Goal: Task Accomplishment & Management: Use online tool/utility

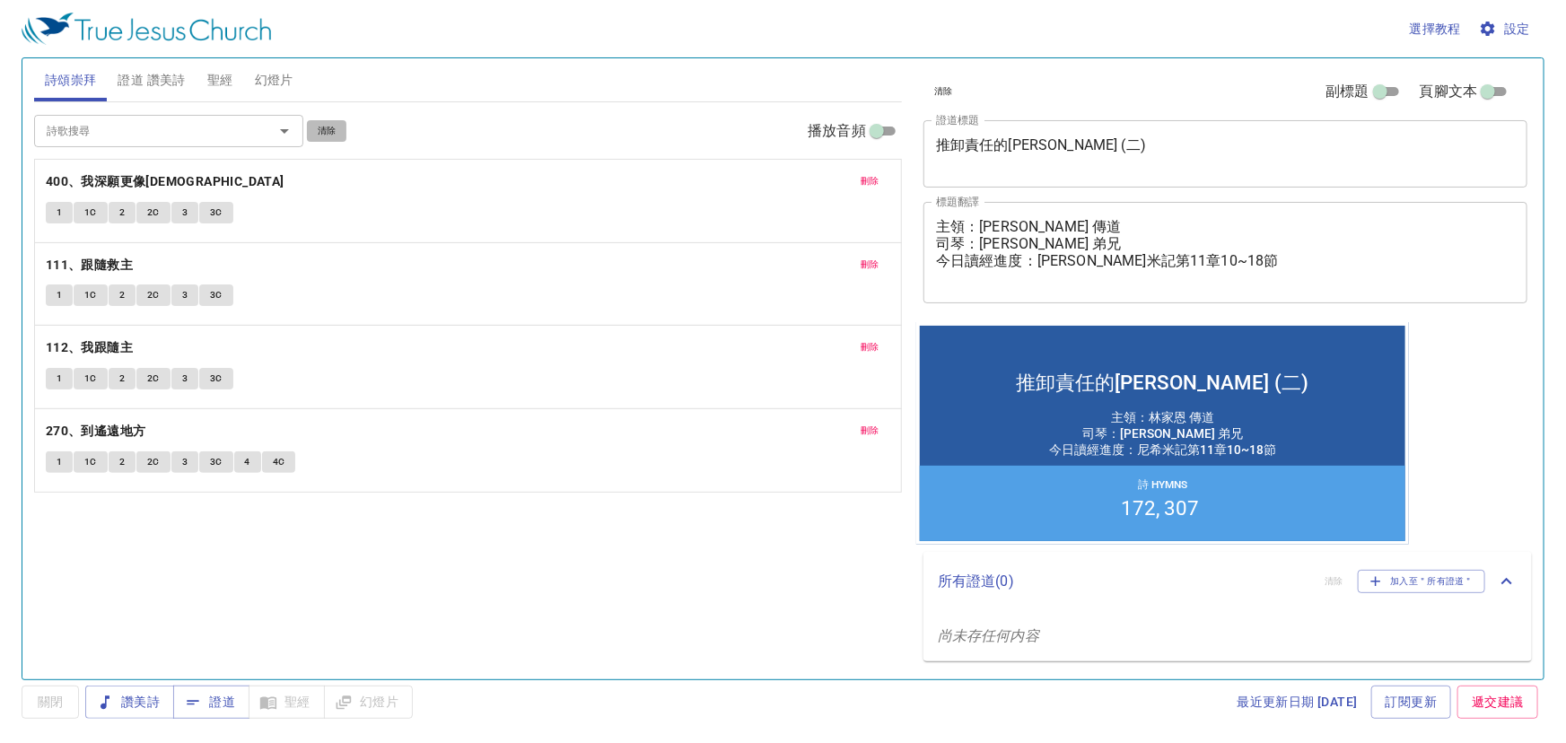
click at [327, 128] on span "清除" at bounding box center [327, 131] width 19 height 16
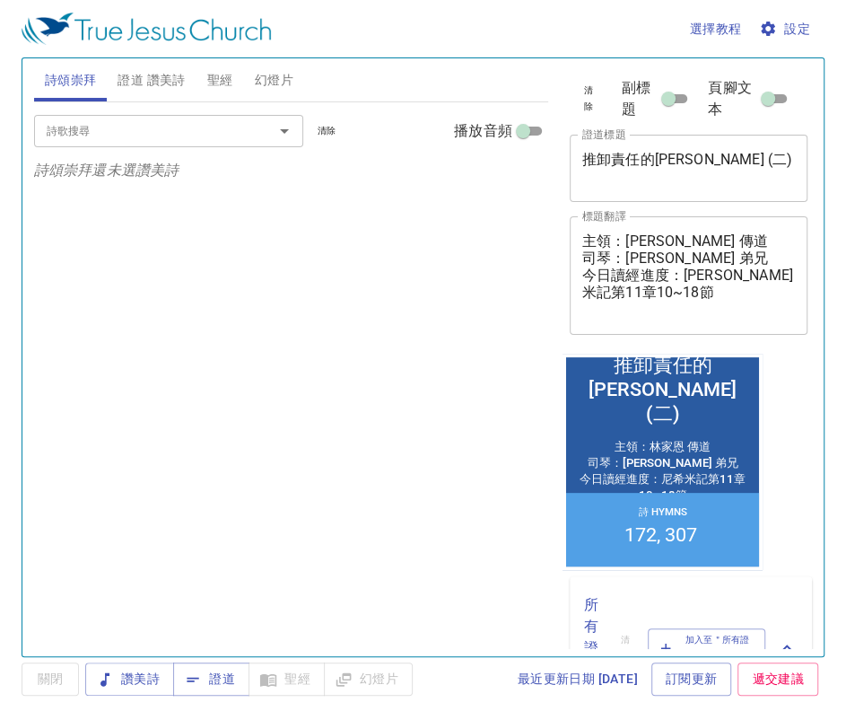
click at [157, 81] on span "證道 讚美詩" at bounding box center [151, 80] width 67 height 22
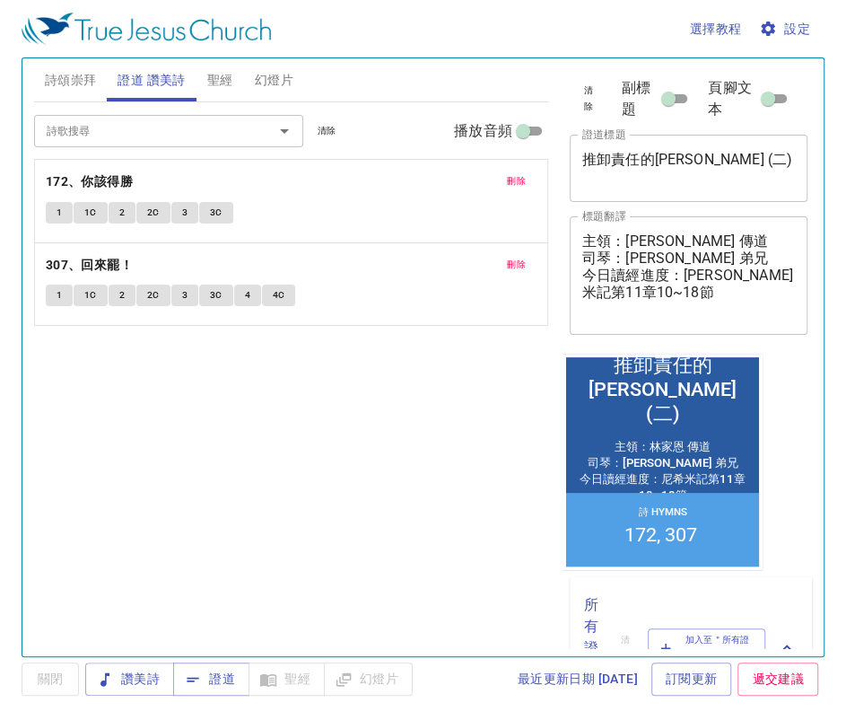
click at [326, 127] on span "清除" at bounding box center [327, 131] width 19 height 16
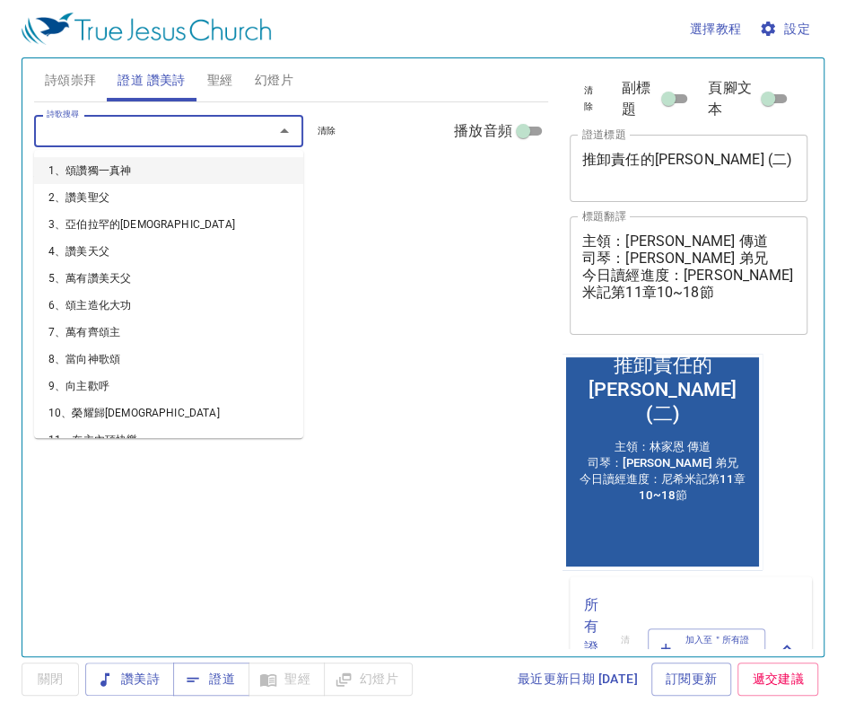
click at [179, 135] on input "詩歌搜尋" at bounding box center [141, 130] width 205 height 21
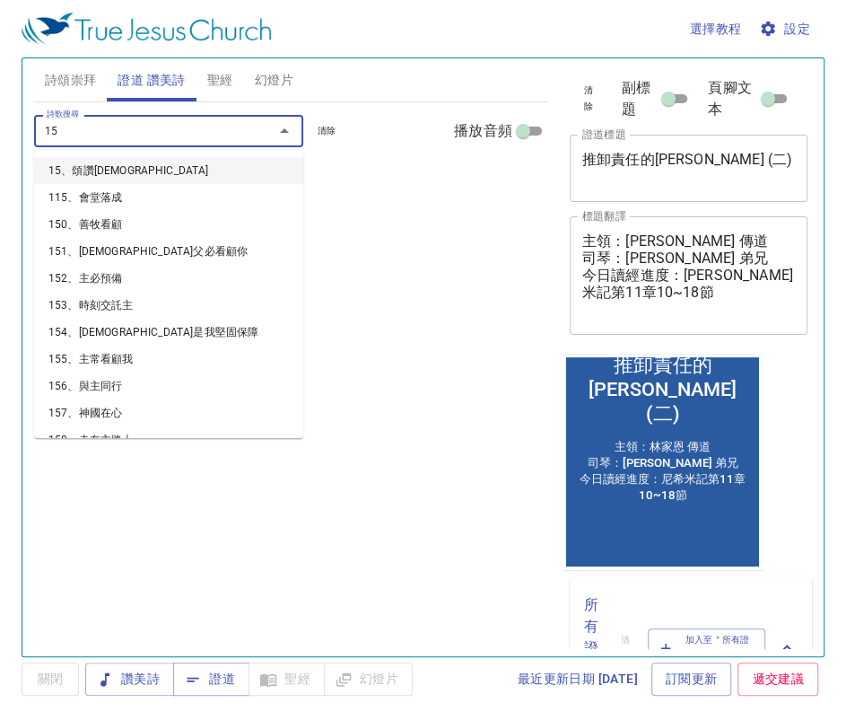
type input "157"
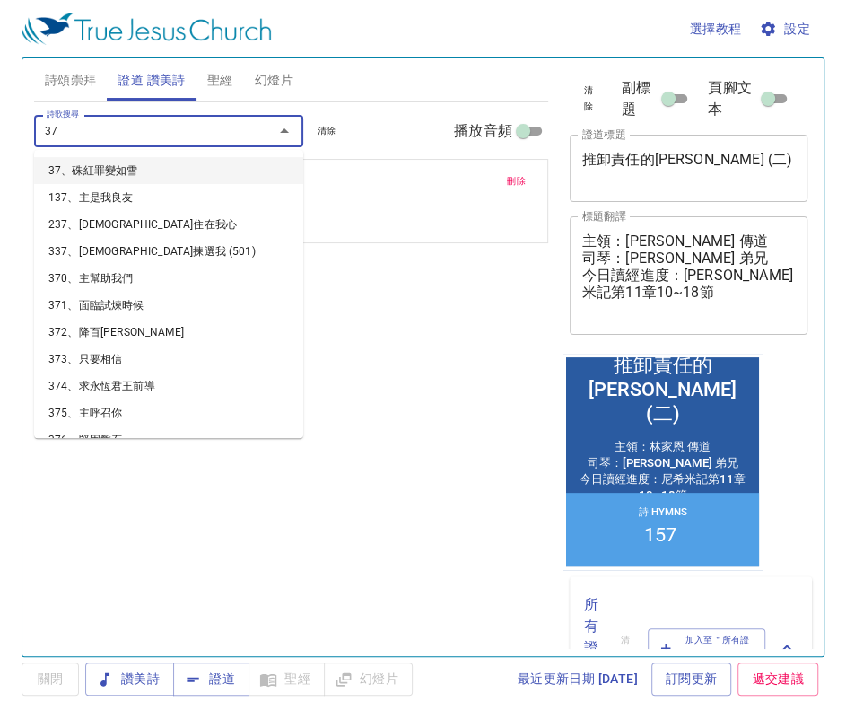
type input "373"
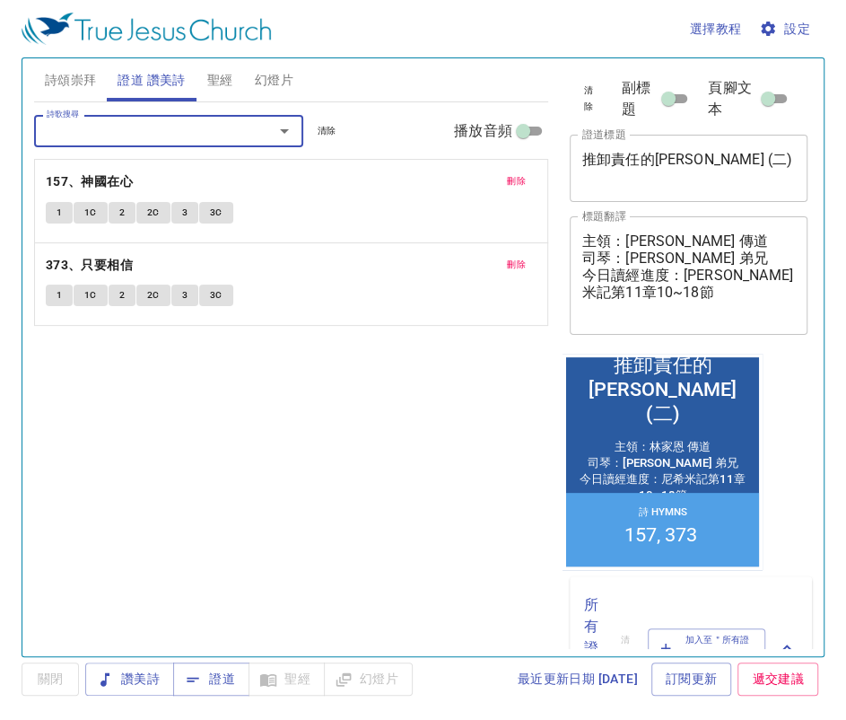
click at [87, 69] on span "詩頌崇拜" at bounding box center [71, 80] width 52 height 22
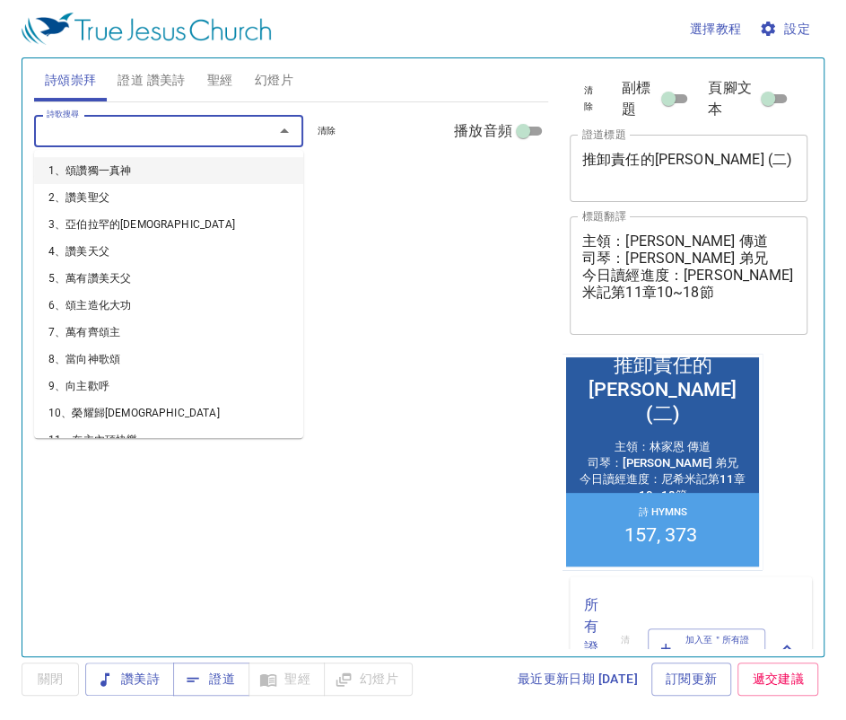
click at [105, 132] on input "詩歌搜尋" at bounding box center [141, 130] width 205 height 21
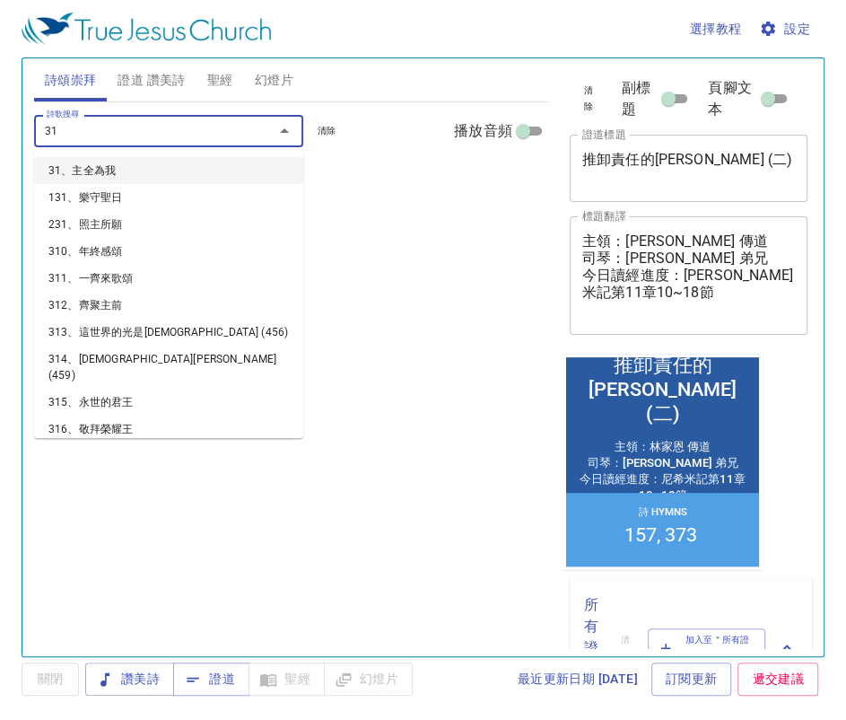
type input "317"
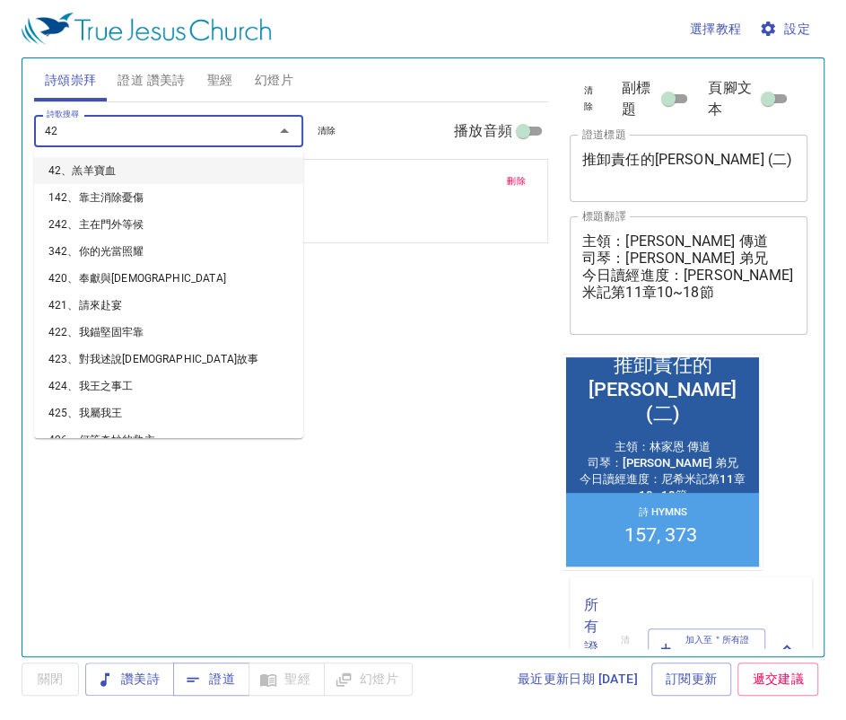
type input "429"
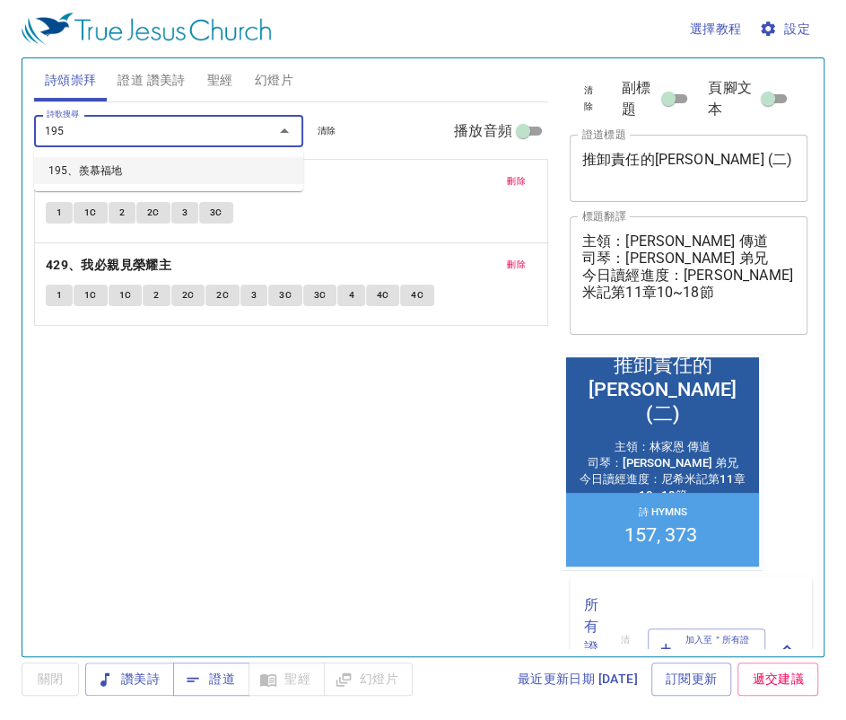
type input "195"
click at [512, 179] on span "刪除" at bounding box center [516, 181] width 19 height 16
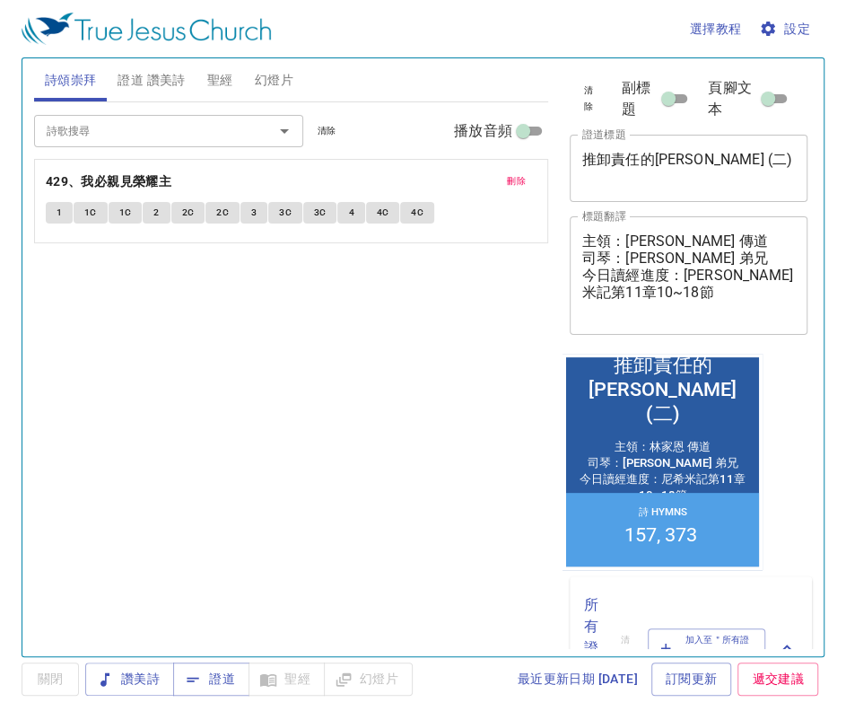
click at [323, 128] on span "清除" at bounding box center [327, 131] width 19 height 16
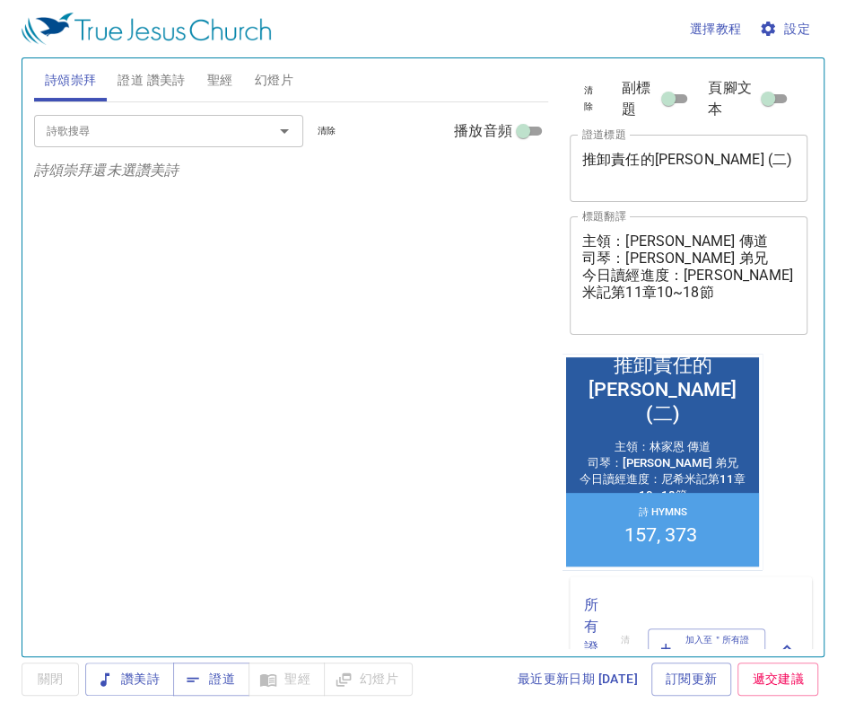
click at [143, 133] on input "詩歌搜尋" at bounding box center [141, 130] width 205 height 21
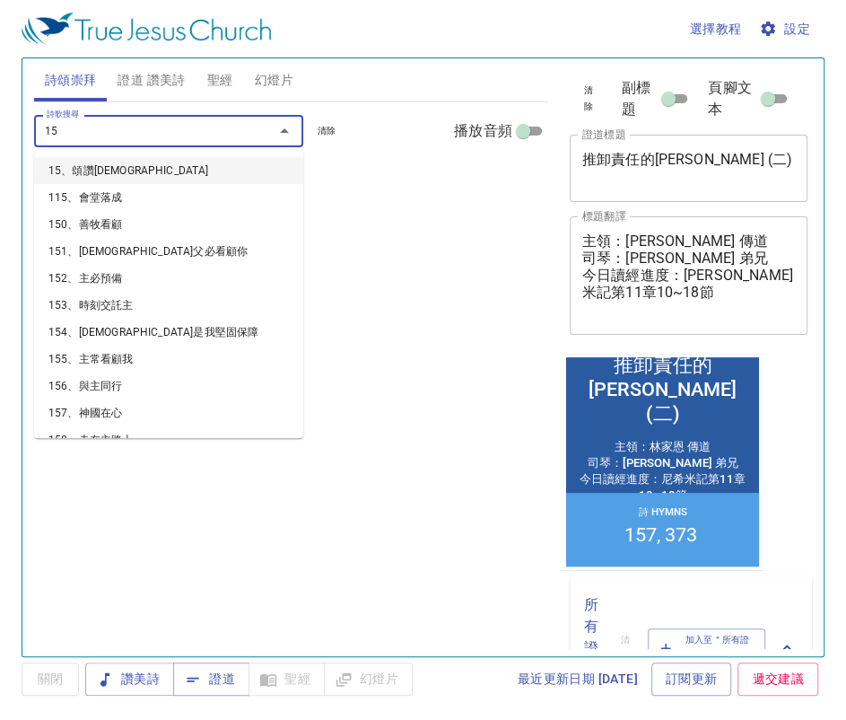
type input "156"
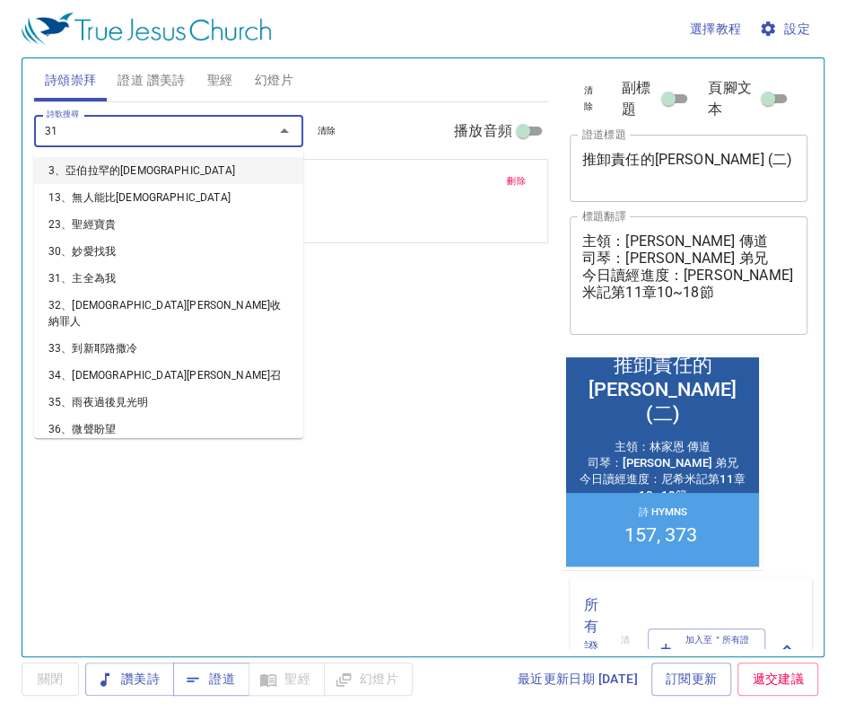
type input "317"
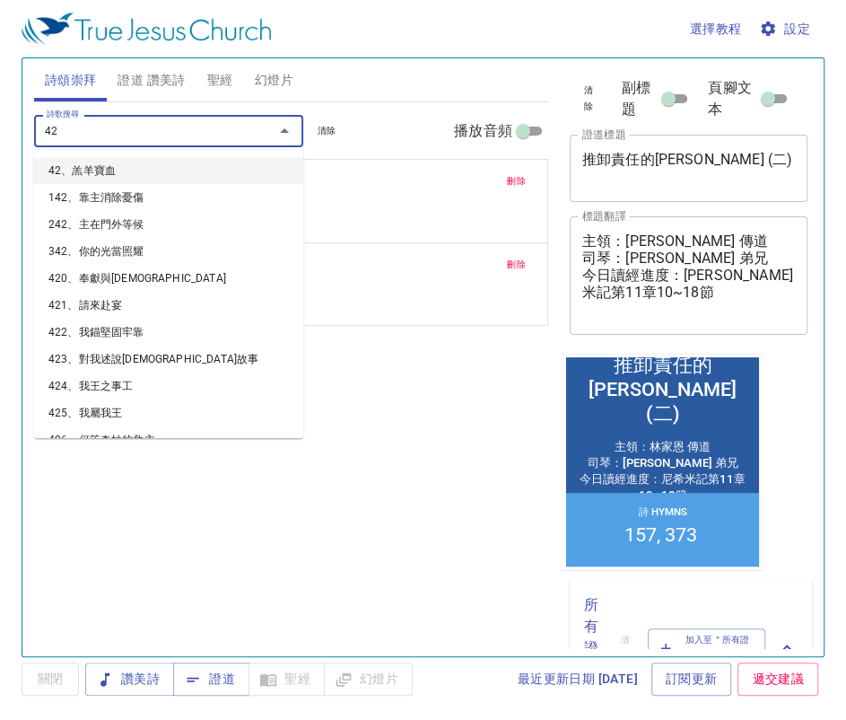
type input "429"
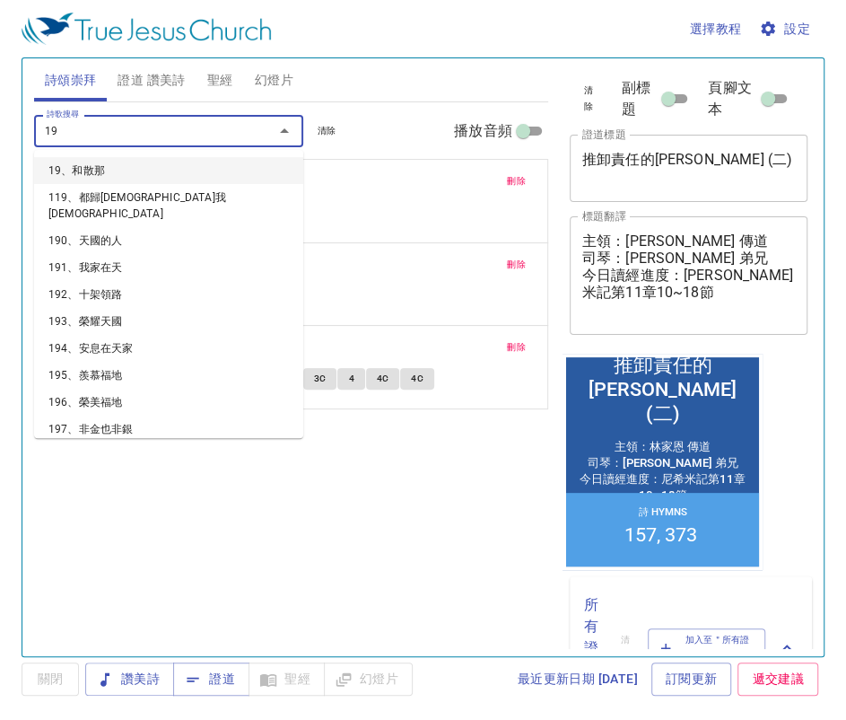
type input "195"
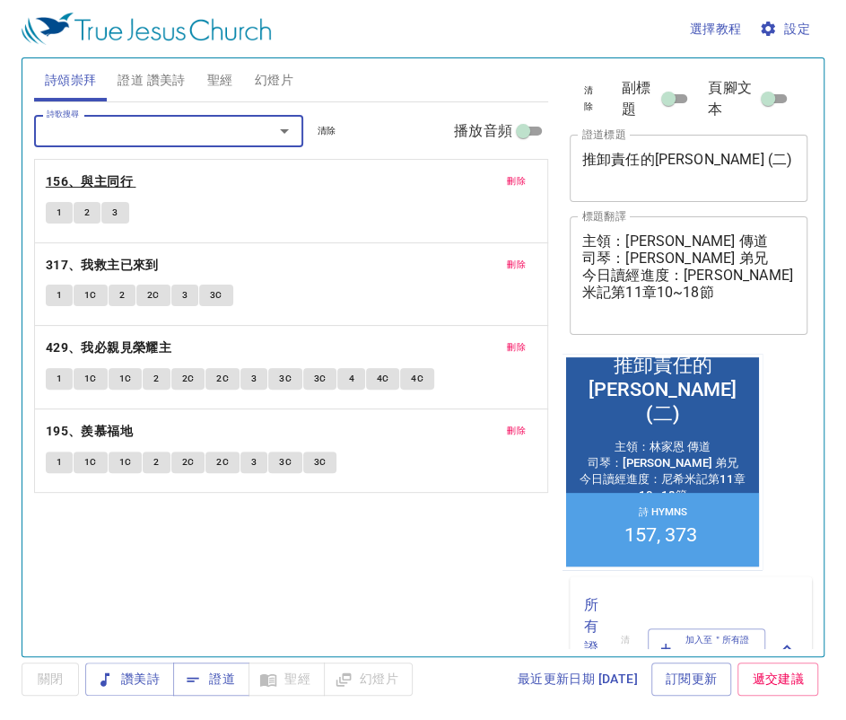
click at [107, 188] on b "156、與主同行" at bounding box center [89, 181] width 87 height 22
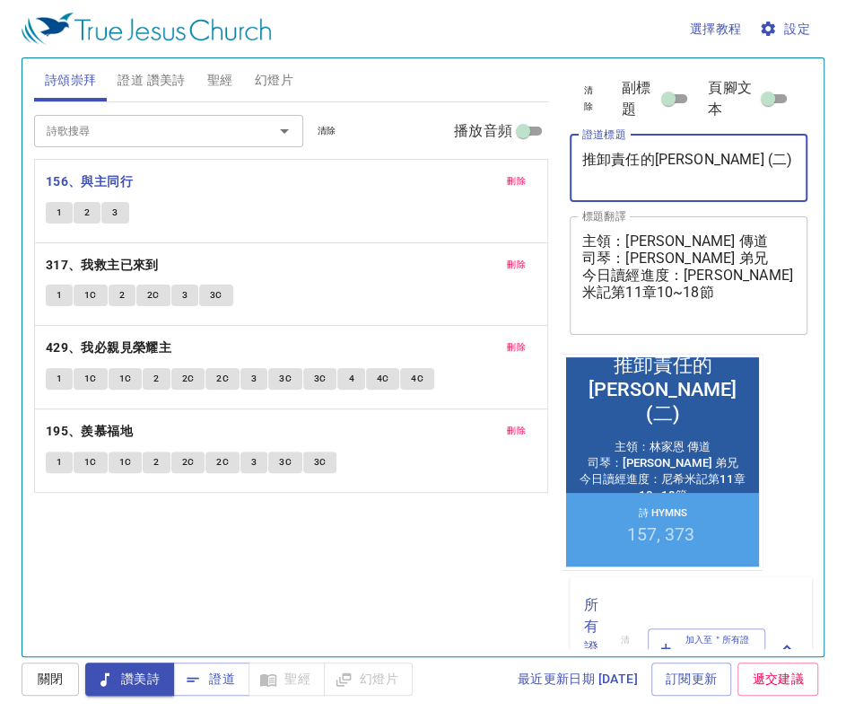
drag, startPoint x: 586, startPoint y: 155, endPoint x: 732, endPoint y: 161, distance: 146.3
click at [732, 161] on textarea "推卸責任的亞哈 (二)" at bounding box center [689, 168] width 214 height 34
click at [736, 179] on textarea "推卸責任的亞哈 (二)" at bounding box center [689, 168] width 214 height 34
drag, startPoint x: 738, startPoint y: 160, endPoint x: 531, endPoint y: 128, distance: 208.7
click at [531, 128] on div "詩頌崇拜 證道 讚美詩 聖經 幻燈片 詩歌搜尋 詩歌搜尋 清除 播放音頻 刪除 156、與主同行 1 2 3 刪除 317、我救主已來到 1 1C 2 2C …" at bounding box center [423, 350] width 792 height 598
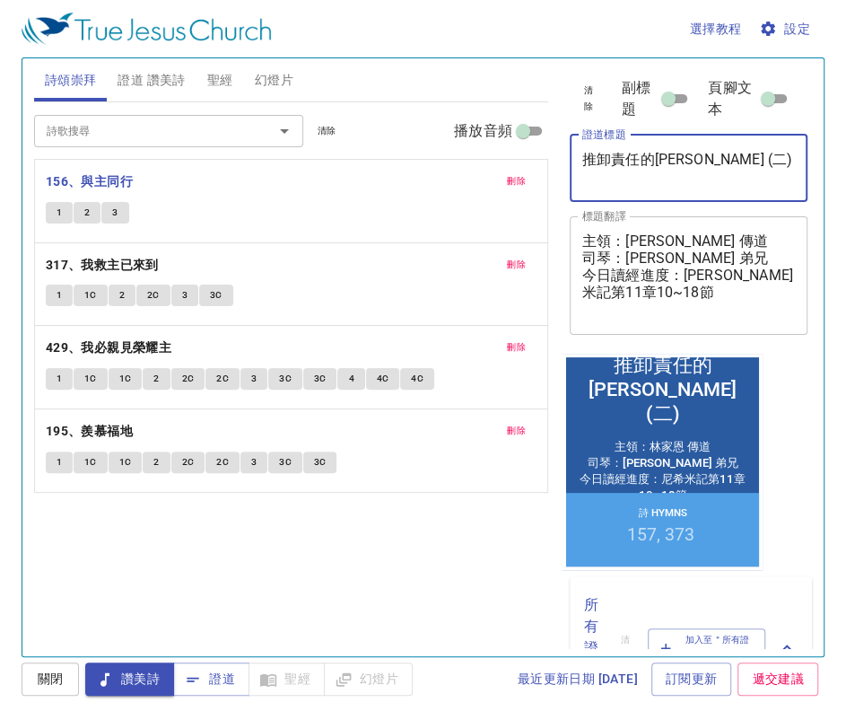
paste textarea "看見神蹟 Seeing Miracles"
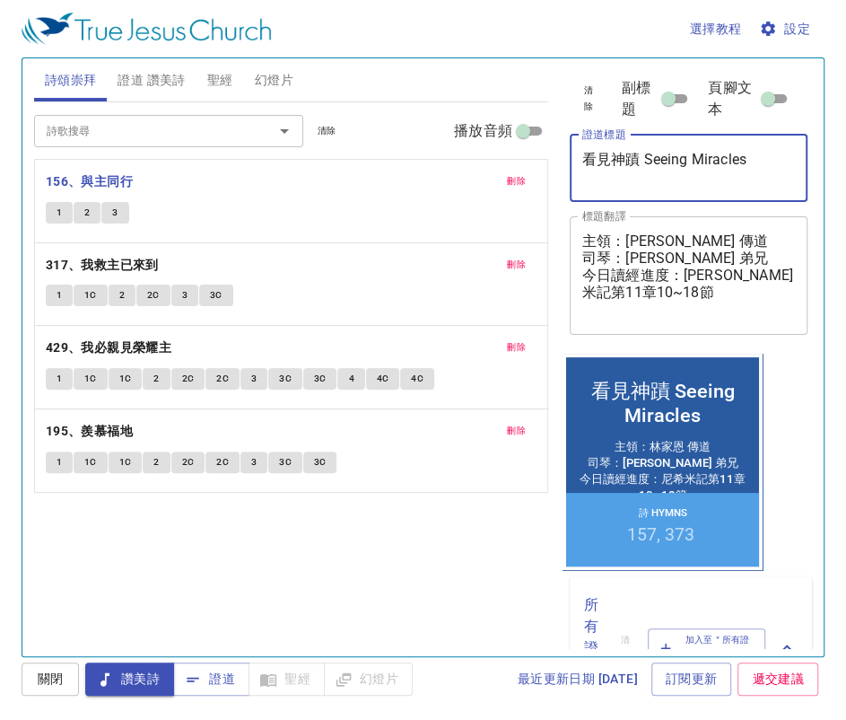
type textarea "看見神蹟 Seeing Miracles"
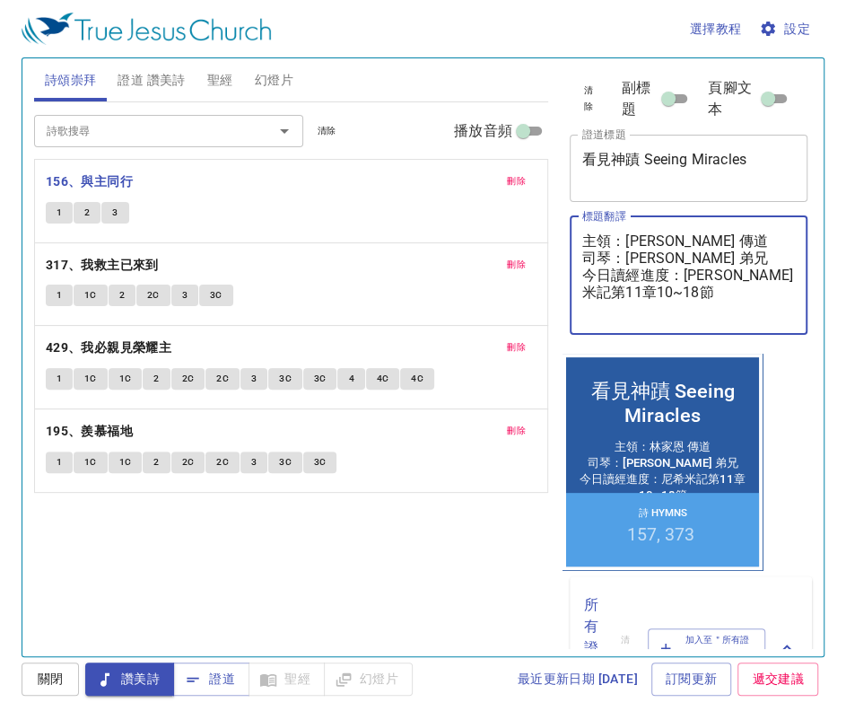
drag, startPoint x: 622, startPoint y: 232, endPoint x: 707, endPoint y: 233, distance: 85.2
click at [708, 233] on textarea "主領：林家恩 傳道 司琴：廖夢有 弟兄 今日讀經進度：尼希米記第11章10~18節" at bounding box center [689, 274] width 214 height 85
paste textarea "Deacon. Kuang-Yang Huang 黃洸洋 執事"
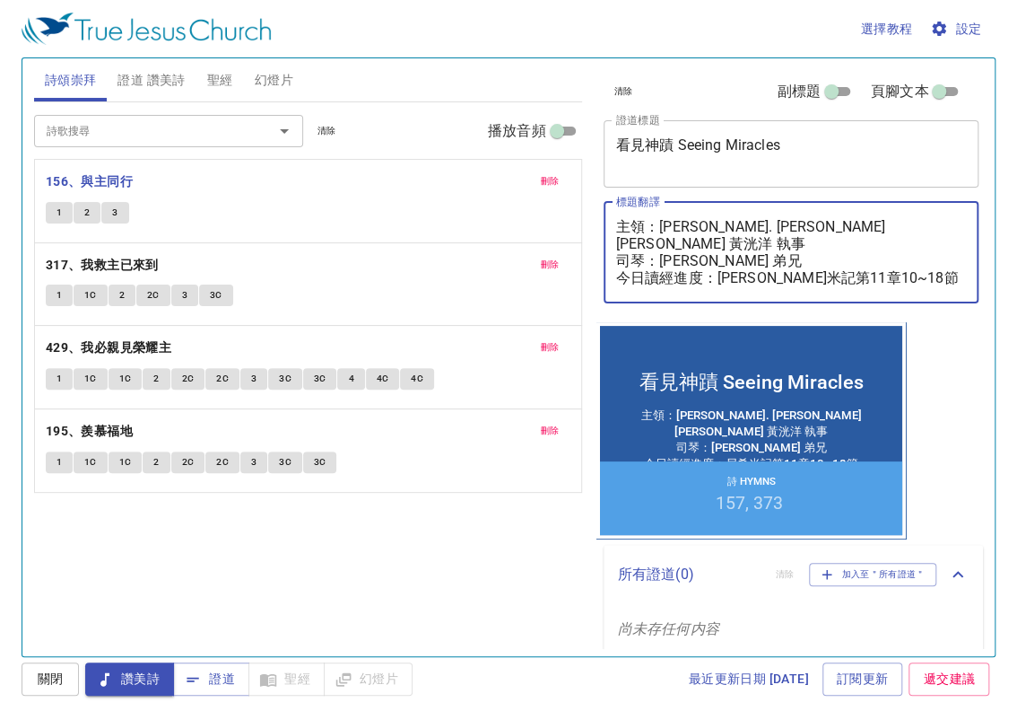
click at [710, 261] on textarea "主領：Deacon. Kuang-Yang Huang 黃洸洋 執事 司琴：廖夢有 弟兄 今日讀經進度：尼希米記第11章10~18節" at bounding box center [791, 252] width 351 height 68
click at [660, 240] on textarea "主領：Deacon. Kuang-Yang Huang 黃洸洋 執事 司琴：廖夢有 弟兄 今日讀經進度：尼希米記第11章10~18節" at bounding box center [791, 252] width 351 height 68
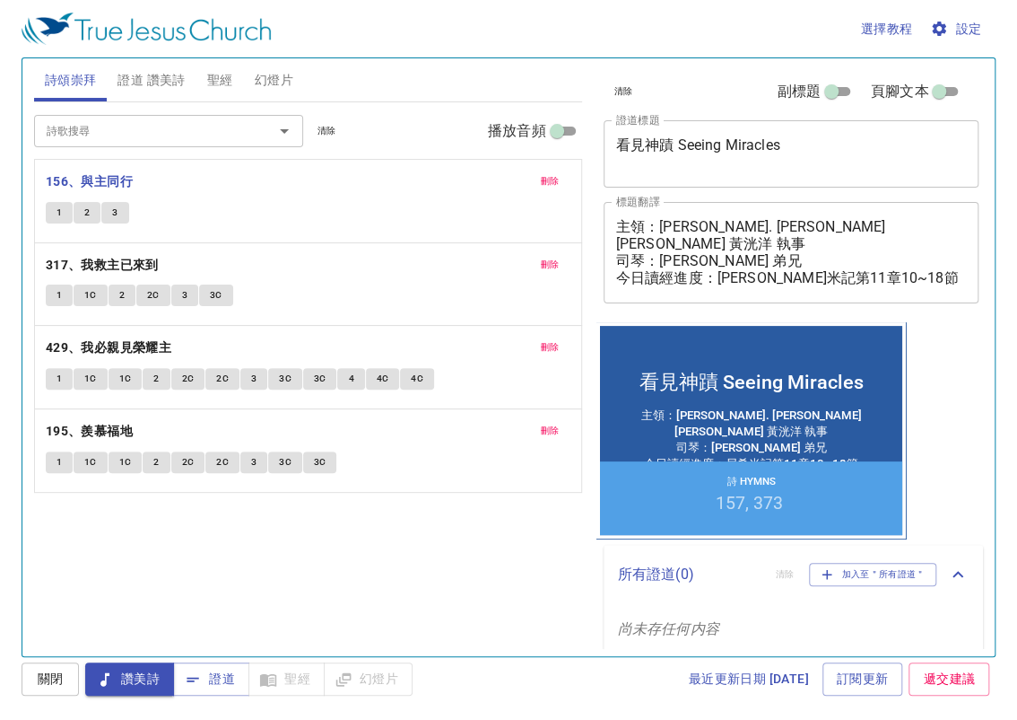
click at [629, 251] on textarea "主領：Deacon. Kuang-Yang Huang 黃洸洋 執事 司琴：廖夢有 弟兄 今日讀經進度：尼希米記第11章10~18節" at bounding box center [791, 252] width 351 height 68
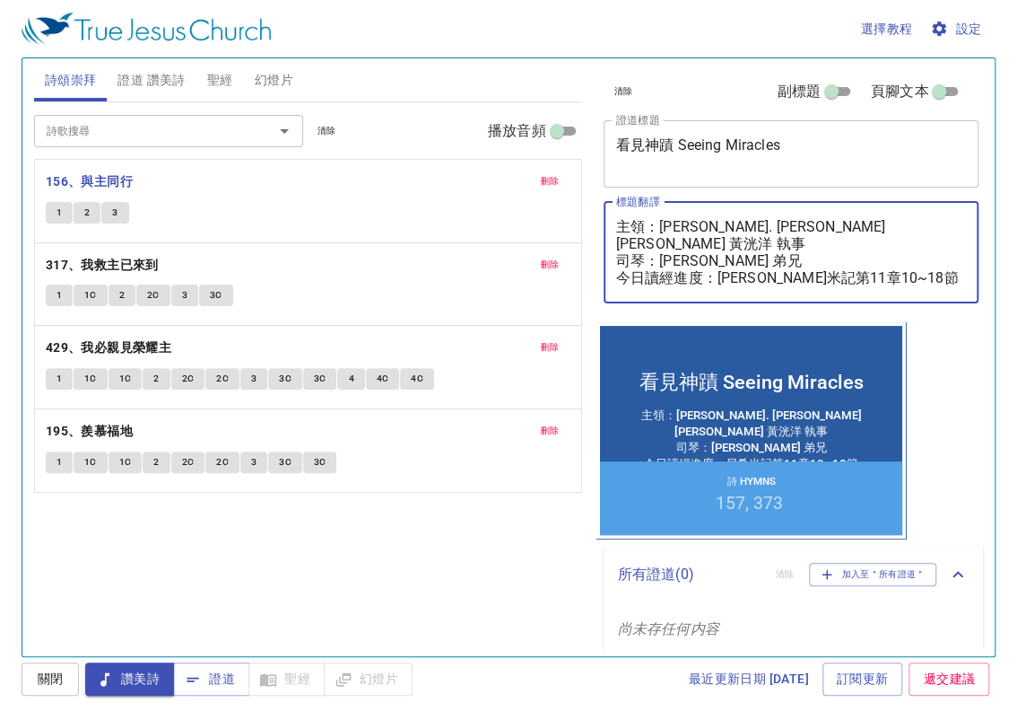
drag, startPoint x: 620, startPoint y: 238, endPoint x: 758, endPoint y: 242, distance: 138.2
click at [758, 242] on textarea "主領：Deacon. Kuang-Yang Huang 黃洸洋 執事 司琴：廖夢有 弟兄 今日讀經進度：尼希米記第11章10~18節" at bounding box center [791, 252] width 351 height 68
paste textarea "翻譯：Sis. [PERSON_NAME] [PERSON_NAME] 姐妹"
click at [803, 259] on textarea "主領：Deacon. Kuang-Yang Huang 黃洸洋 執事 翻譯：Sis. Connie Teng 鄧蓉 姐妹 今日讀經進度：尼希米記第11章10~…" at bounding box center [791, 252] width 351 height 68
click at [794, 259] on textarea "主領：Deacon. Kuang-Yang Huang 黃洸洋 執事 翻譯：Sis. Connie Teng 鄧蓉 姐妹 今日讀經進度：尼希米記第11章10~…" at bounding box center [791, 252] width 351 height 68
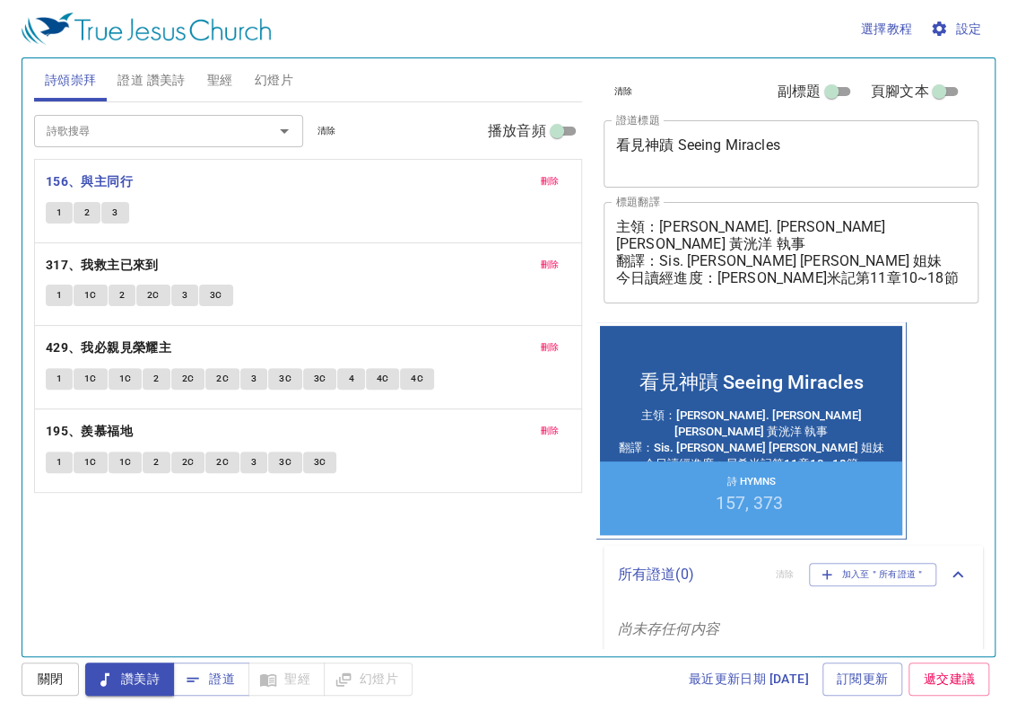
click at [761, 269] on textarea "主領：Deacon. Kuang-Yang Huang 黃洸洋 執事 翻譯：Sis. Connie Teng 鄧蓉 姐妹 今日讀經進度：尼希米記第11章10~…" at bounding box center [791, 252] width 351 height 68
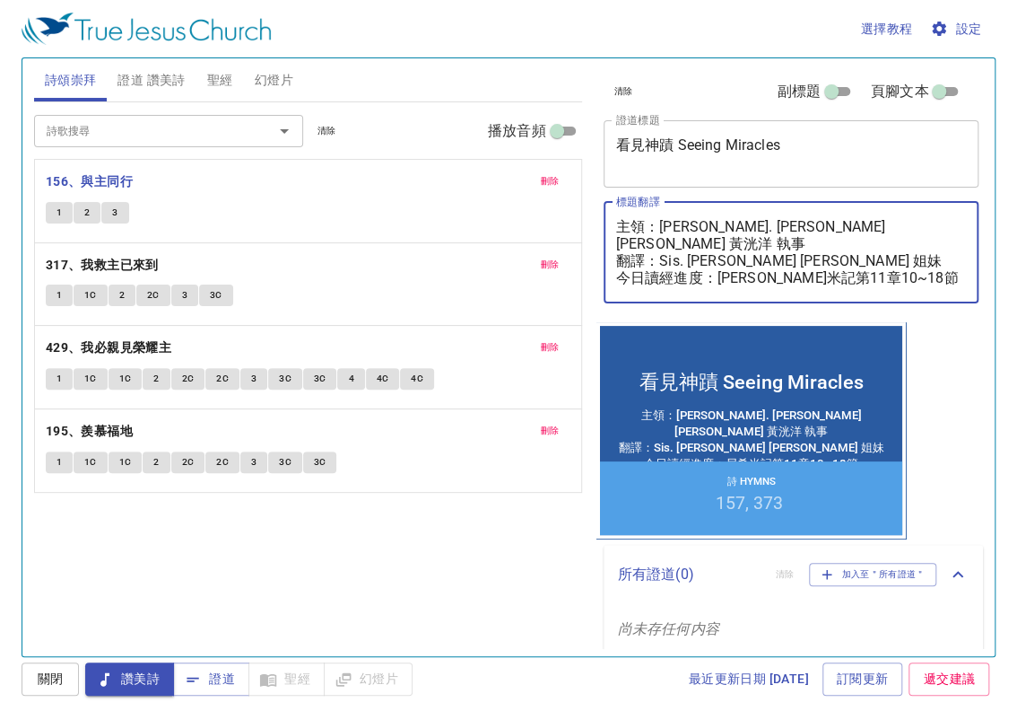
click at [795, 260] on textarea "主領：Deacon. Kuang-Yang Huang 黃洸洋 執事 翻譯：Sis. Connie Teng 鄧蓉 姐妹 今日讀經進度：尼希米記第11章10~…" at bounding box center [791, 252] width 351 height 68
click at [802, 257] on textarea "主領：Deacon. Kuang-Yang Huang 黃洸洋 執事 翻譯：Sis. Connie Teng 鄧蓉 姐妹 今日讀經進度：尼希米記第11章10~…" at bounding box center [791, 252] width 351 height 68
click at [798, 259] on textarea "主領：Deacon. Kuang-Yang Huang 黃洸洋 執事 翻譯：Sis. Connie Teng 鄧蓉 姐妹 今日讀經進度：尼希米記第11章10~…" at bounding box center [791, 252] width 351 height 68
type textarea "主領：[PERSON_NAME]. [PERSON_NAME] [PERSON_NAME] 黃洸洋 執事 翻譯：Sis. [PERSON_NAME] [PER…"
click at [157, 81] on span "證道 讚美詩" at bounding box center [151, 80] width 67 height 22
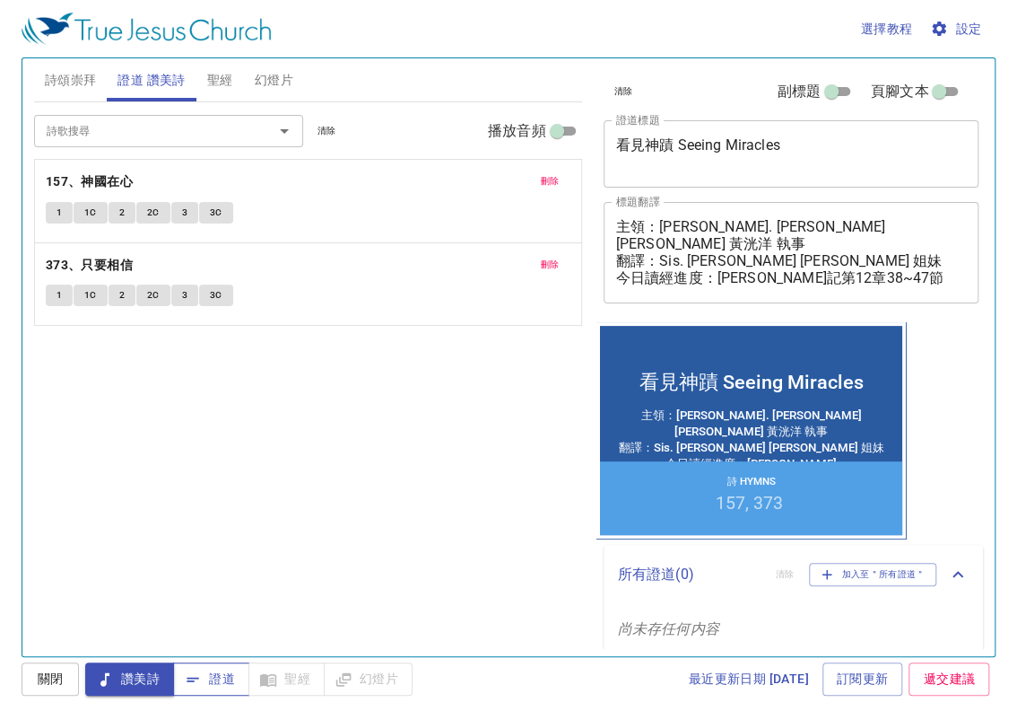
click at [233, 671] on span "證道" at bounding box center [212, 679] width 48 height 22
click at [295, 676] on div "讚美詩 證道 聖經 幻燈片" at bounding box center [248, 678] width 327 height 33
click at [223, 74] on span "聖經" at bounding box center [220, 80] width 26 height 22
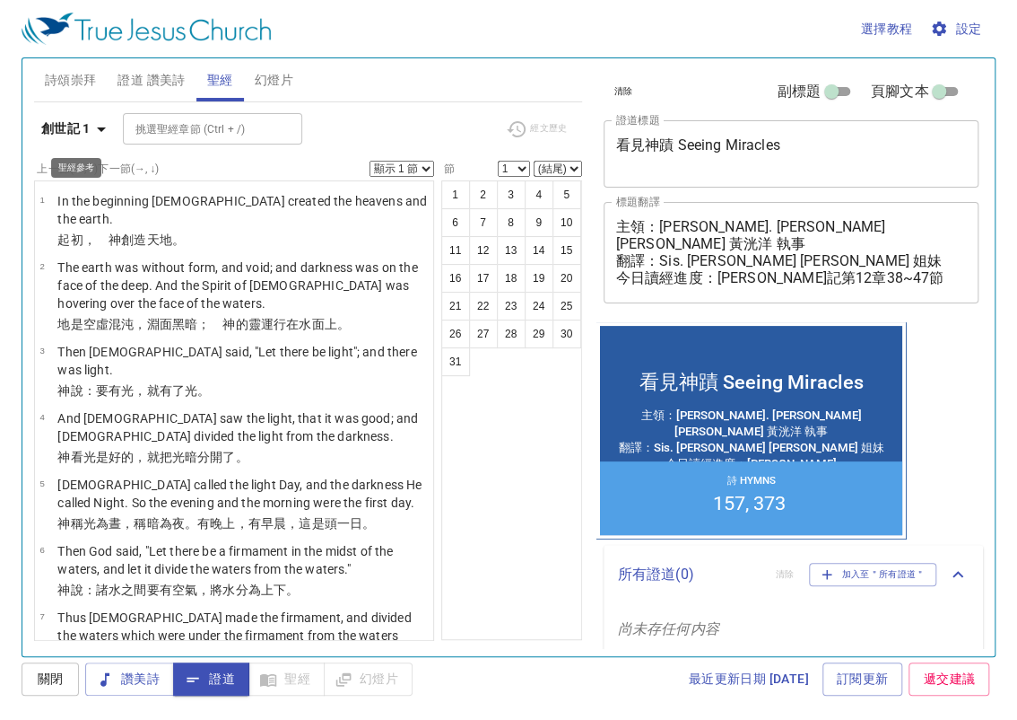
click at [97, 126] on icon "button" at bounding box center [102, 129] width 22 height 22
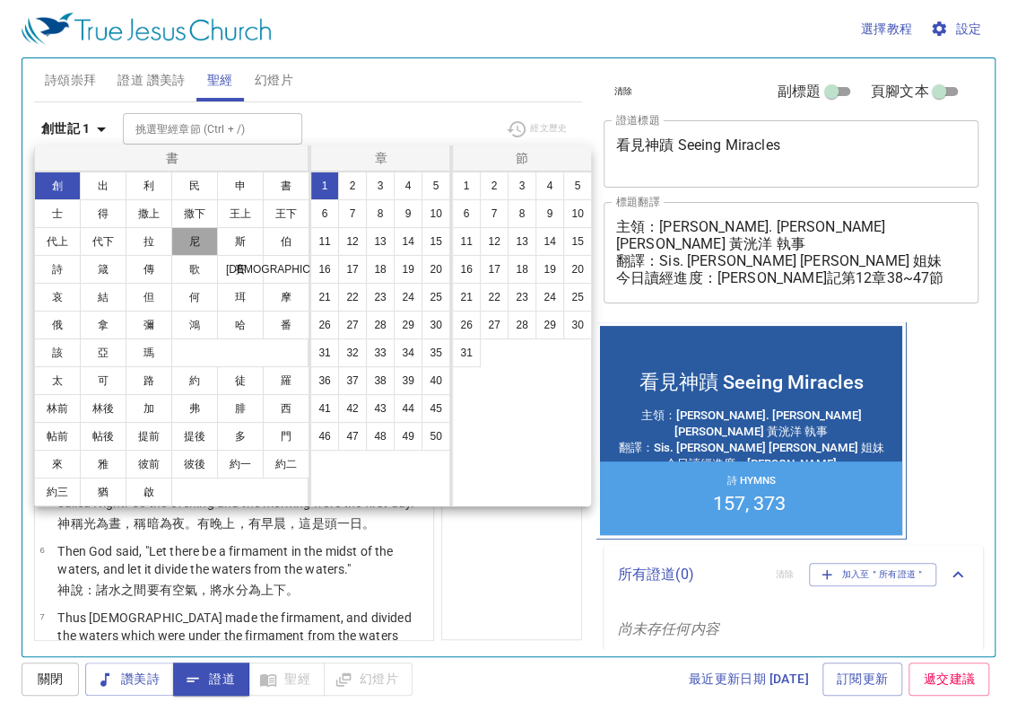
click at [205, 240] on button "尼" at bounding box center [194, 241] width 47 height 29
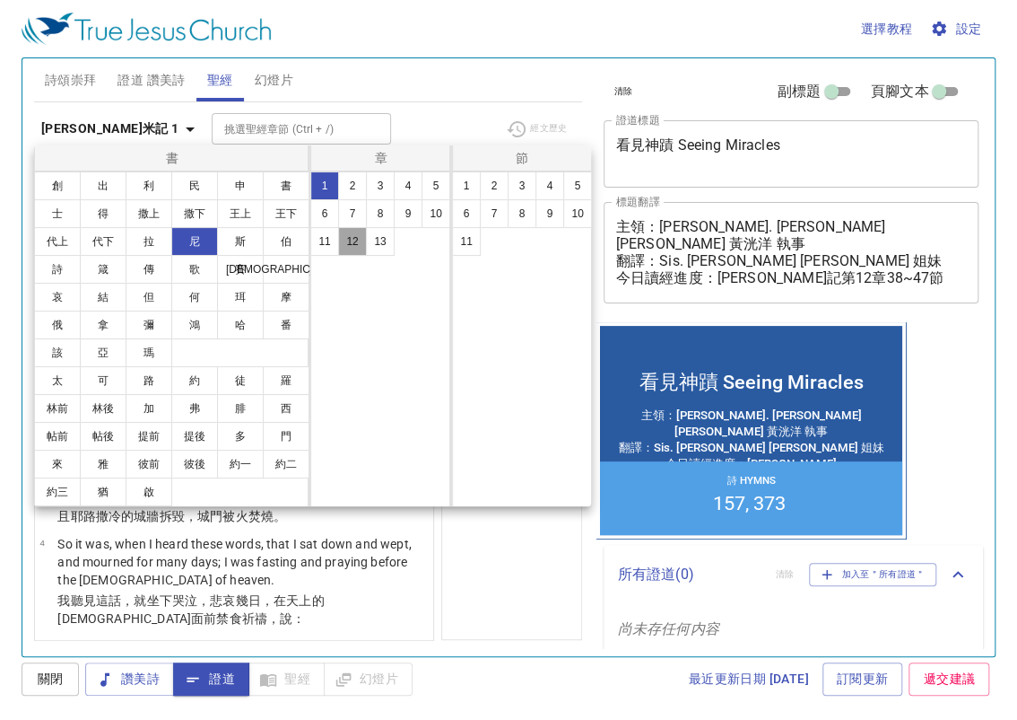
click at [352, 241] on button "12" at bounding box center [352, 241] width 29 height 29
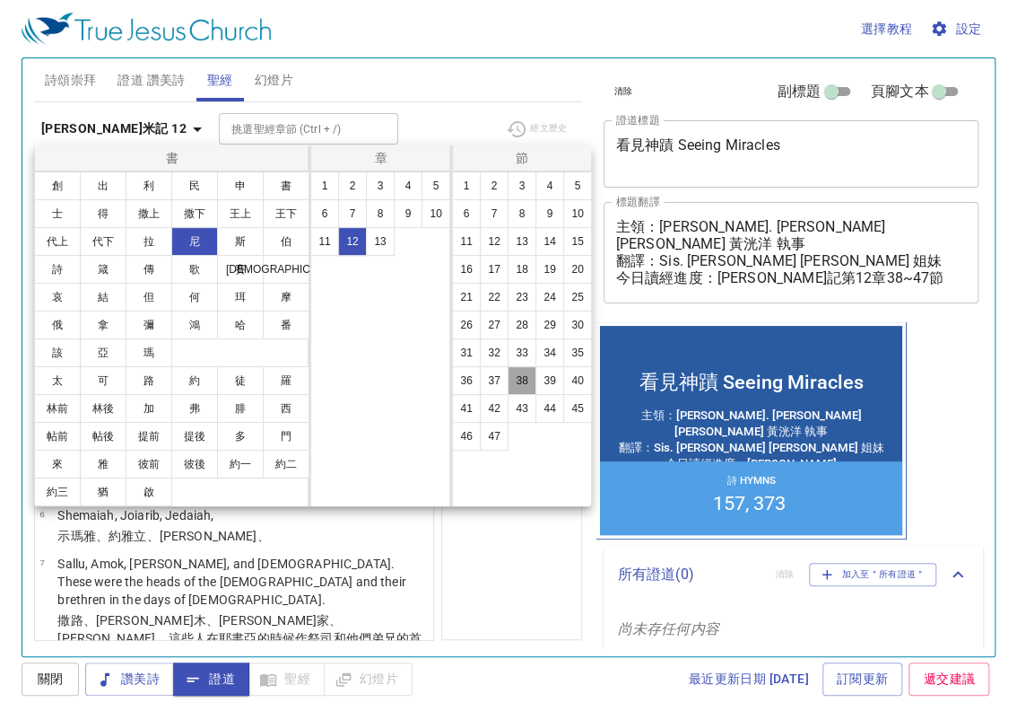
click at [524, 380] on button "38" at bounding box center [522, 380] width 29 height 29
select select "38"
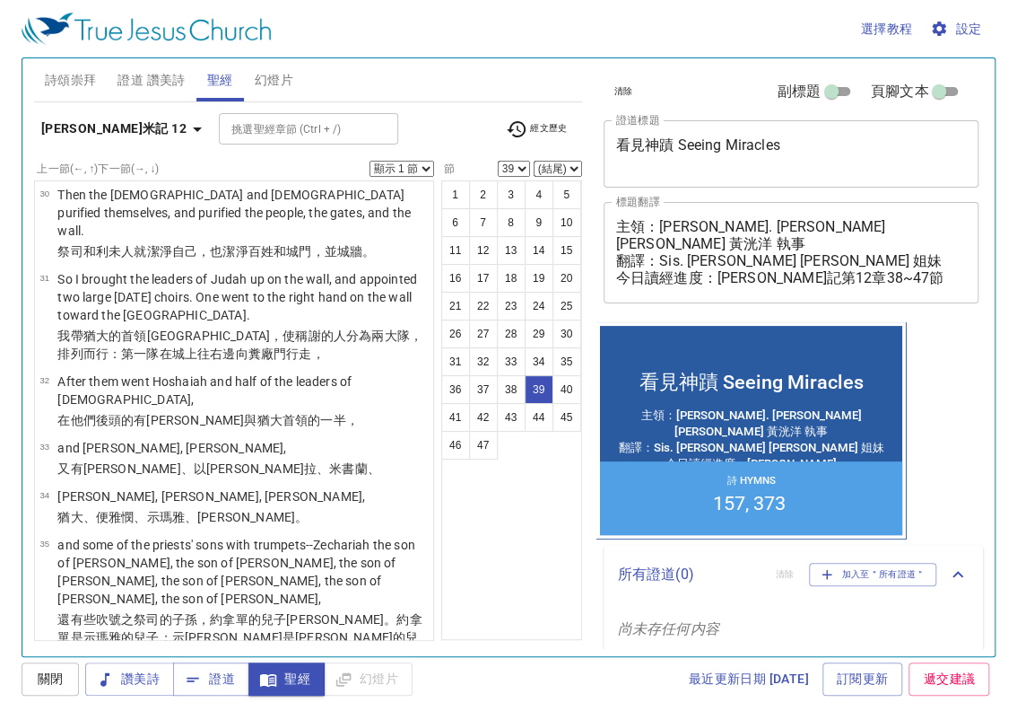
scroll to position [2792, 0]
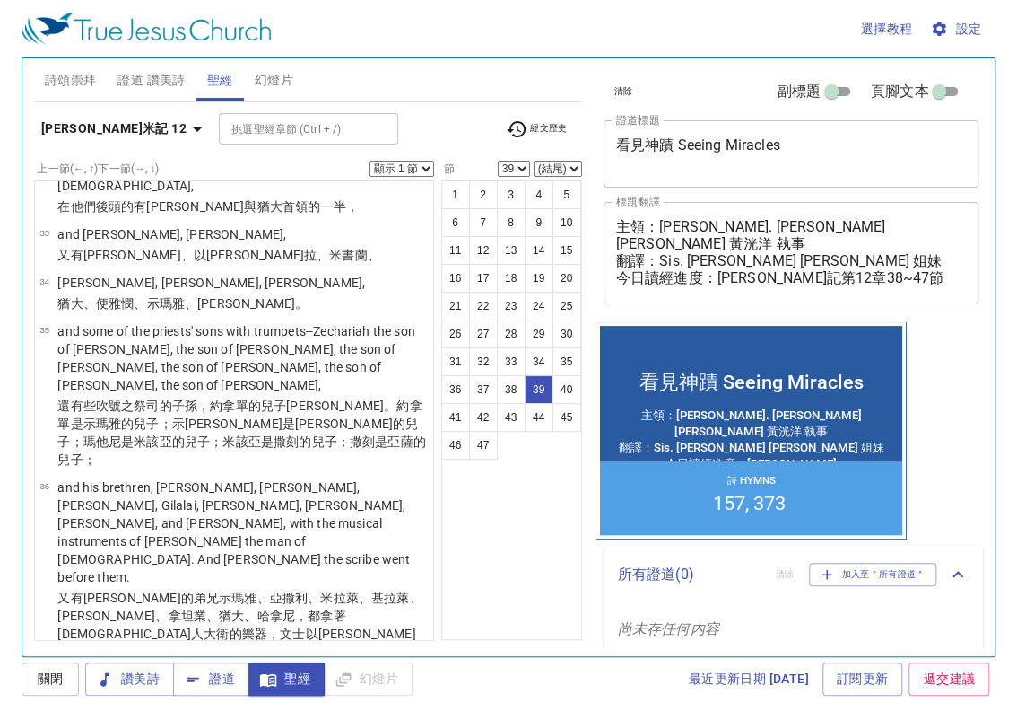
select select "38"
click at [55, 79] on span "詩頌崇拜" at bounding box center [71, 80] width 52 height 22
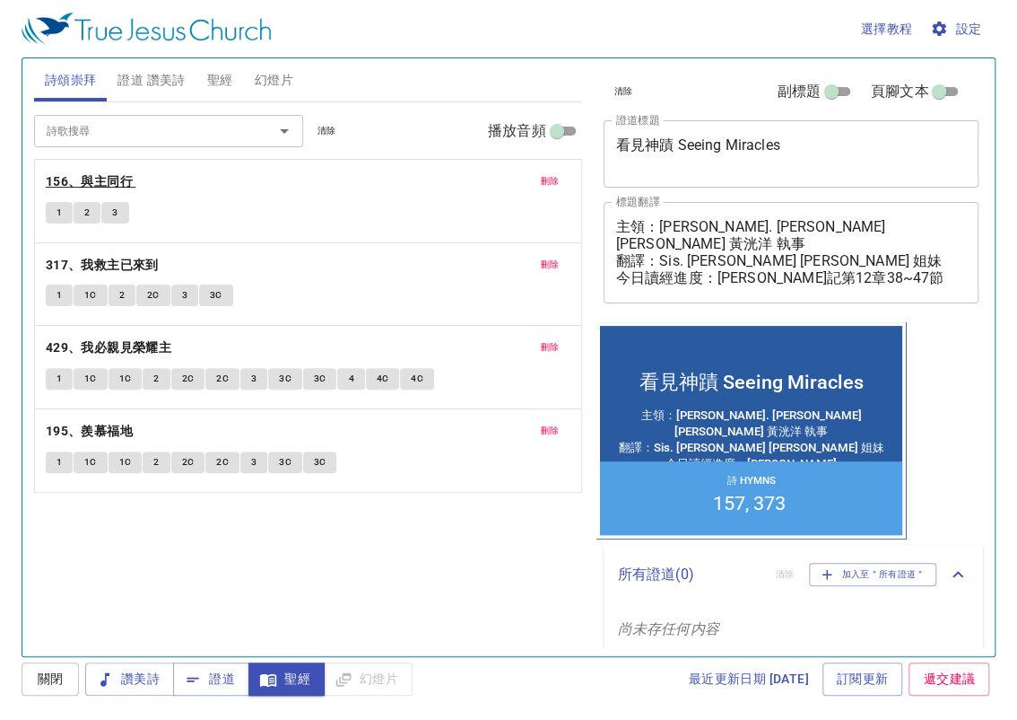
click at [106, 180] on b "156、與主同行" at bounding box center [89, 181] width 87 height 22
click at [74, 178] on b "156、與主同行" at bounding box center [89, 181] width 87 height 22
click at [153, 74] on span "證道 讚美詩" at bounding box center [151, 80] width 67 height 22
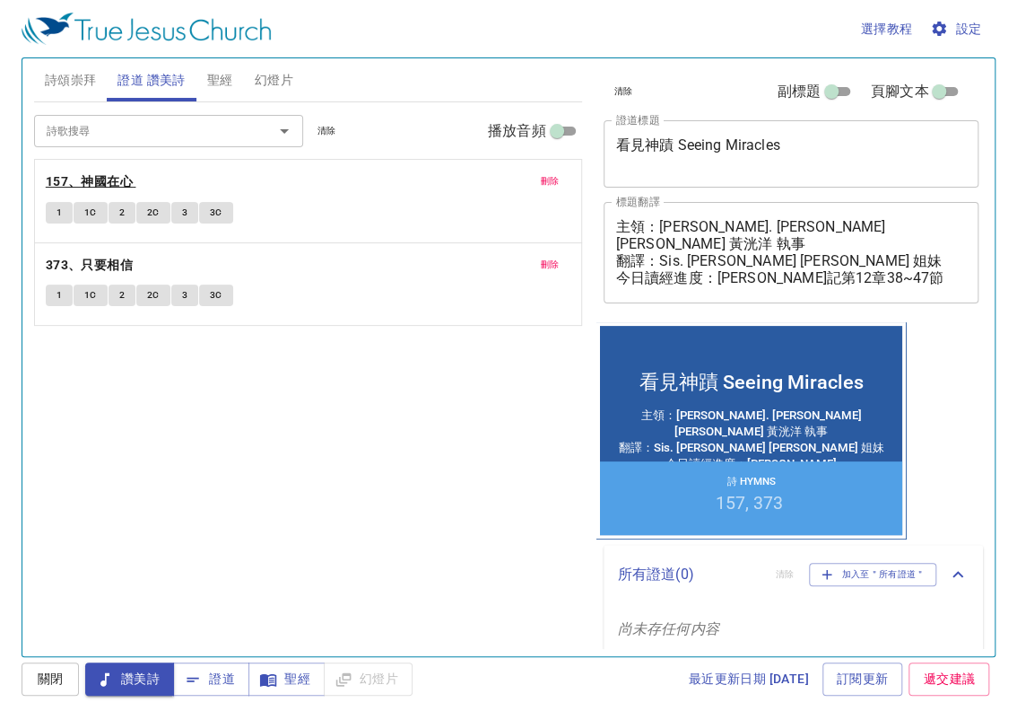
click at [101, 187] on b "157、神國在心" at bounding box center [89, 181] width 87 height 22
click at [82, 83] on span "詩頌崇拜" at bounding box center [71, 80] width 52 height 22
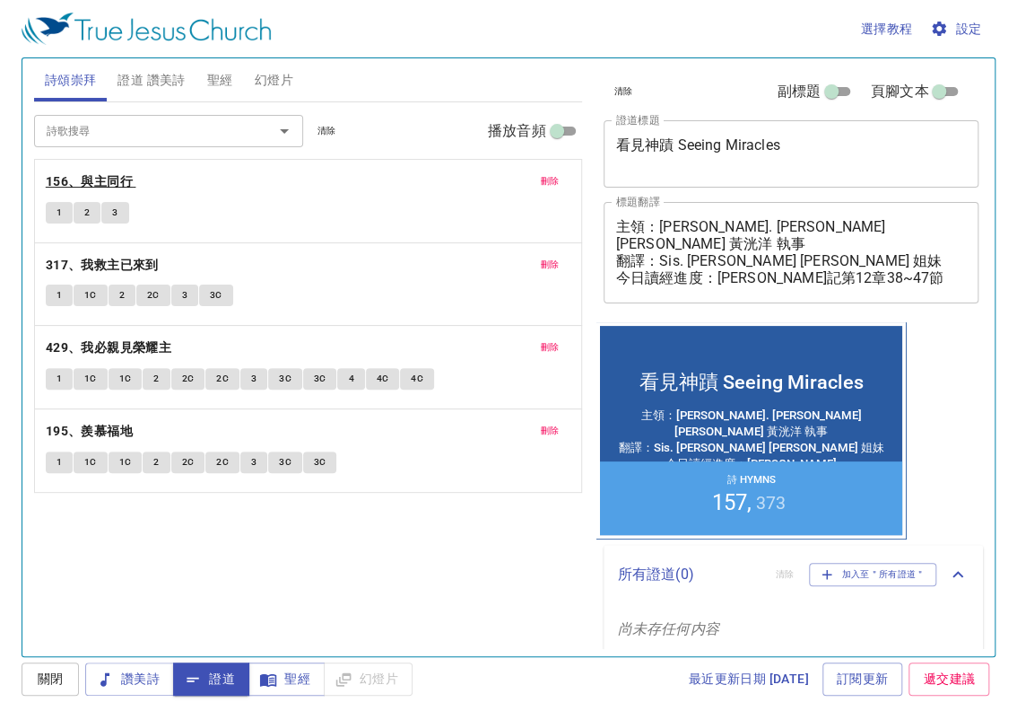
click at [102, 184] on b "156、與主同行" at bounding box center [89, 181] width 87 height 22
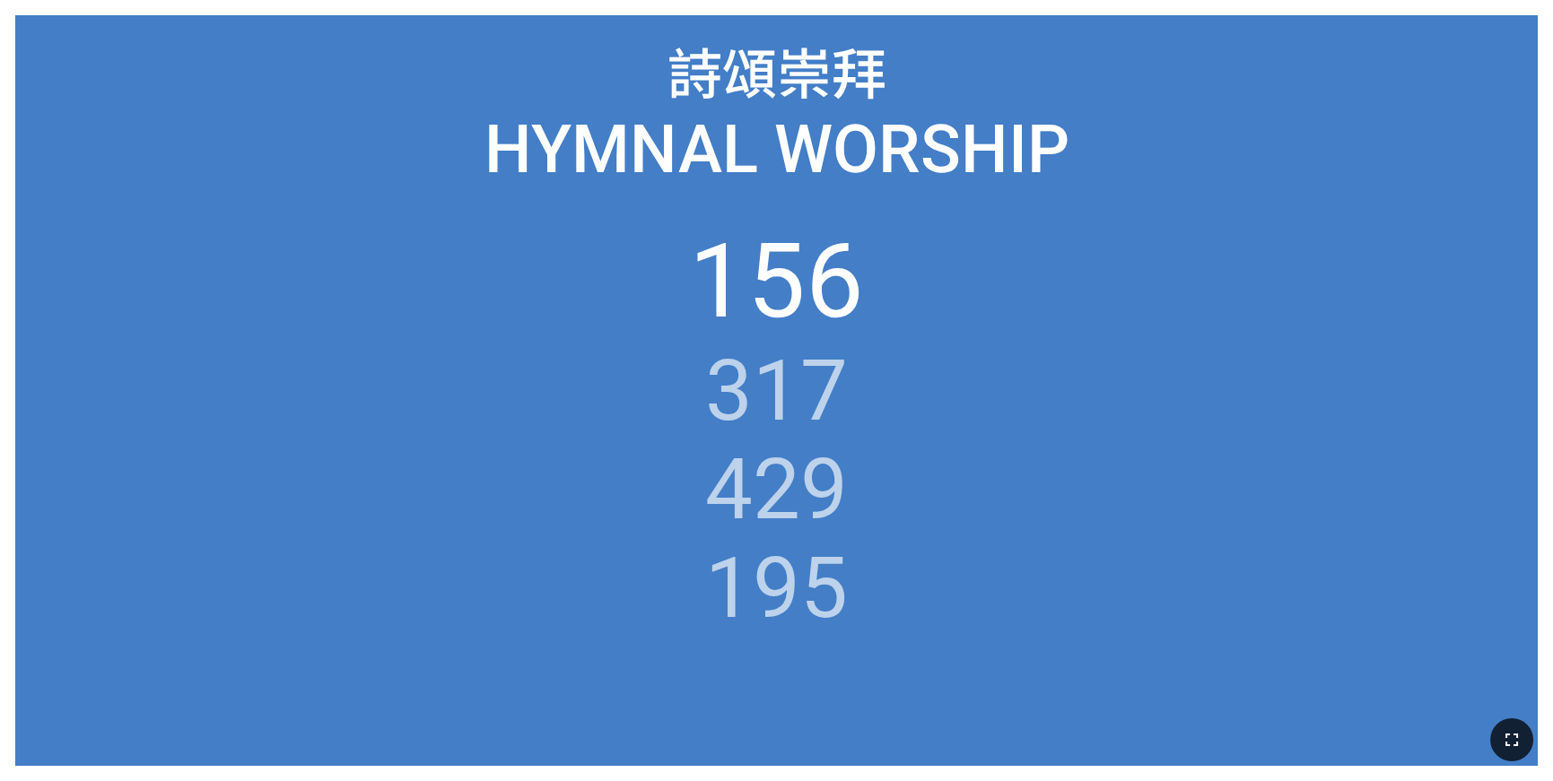
click at [1510, 736] on icon "button" at bounding box center [1512, 740] width 22 height 22
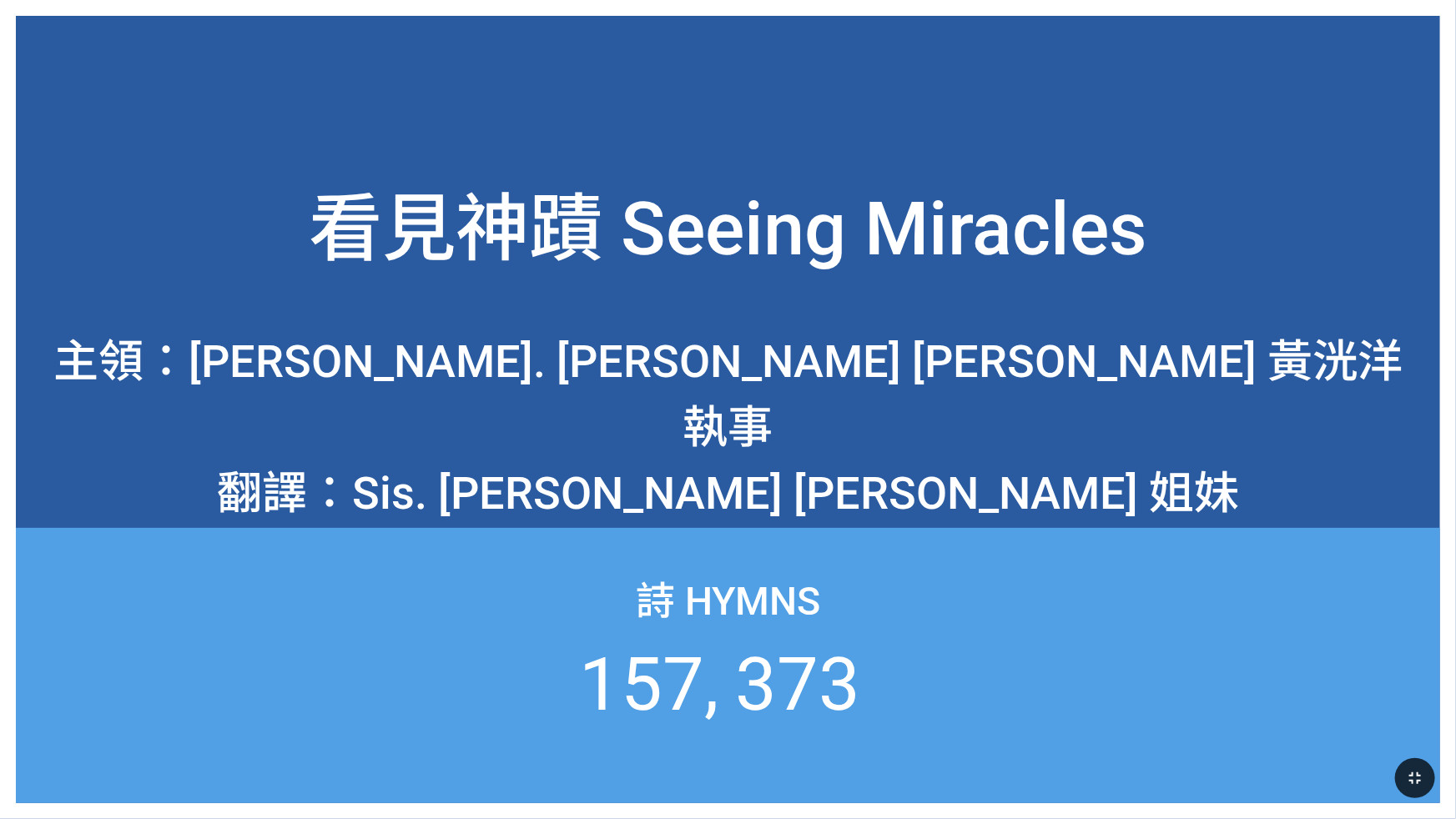
drag, startPoint x: 1014, startPoint y: 317, endPoint x: 960, endPoint y: 337, distance: 57.6
click at [999, 325] on div "主領：Deacon. Kuang-Yang Huang 黃洸洋 執事 翻譯：Sis. Connie Teng 鄧蓉 姐妹 今日讀經進度：尼希米記第12章38~…" at bounding box center [728, 377] width 1424 height 174
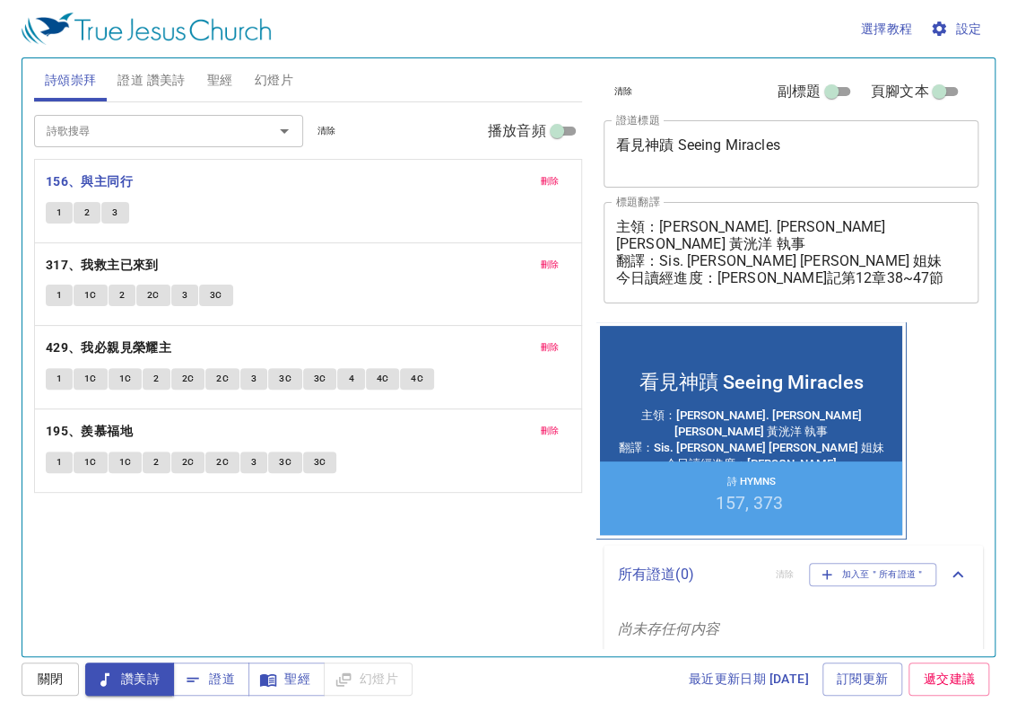
click at [733, 228] on textarea "主領：[PERSON_NAME]. [PERSON_NAME] [PERSON_NAME] 黃洸洋 執事 翻譯：Sis. [PERSON_NAME] [PER…" at bounding box center [791, 252] width 351 height 68
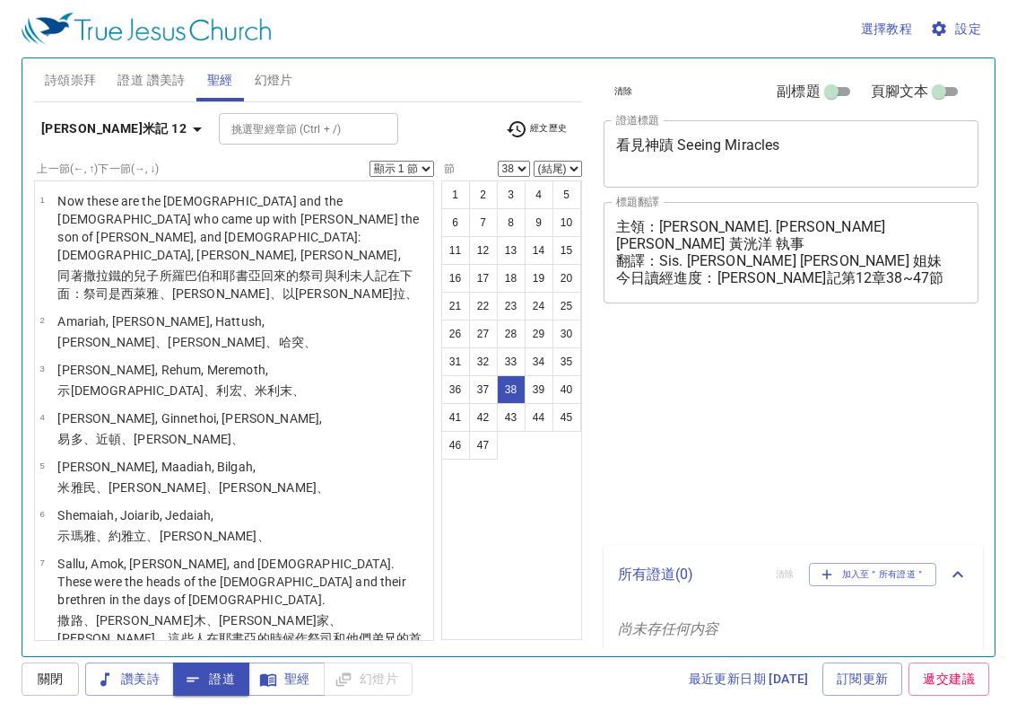
select select "38"
select select "47"
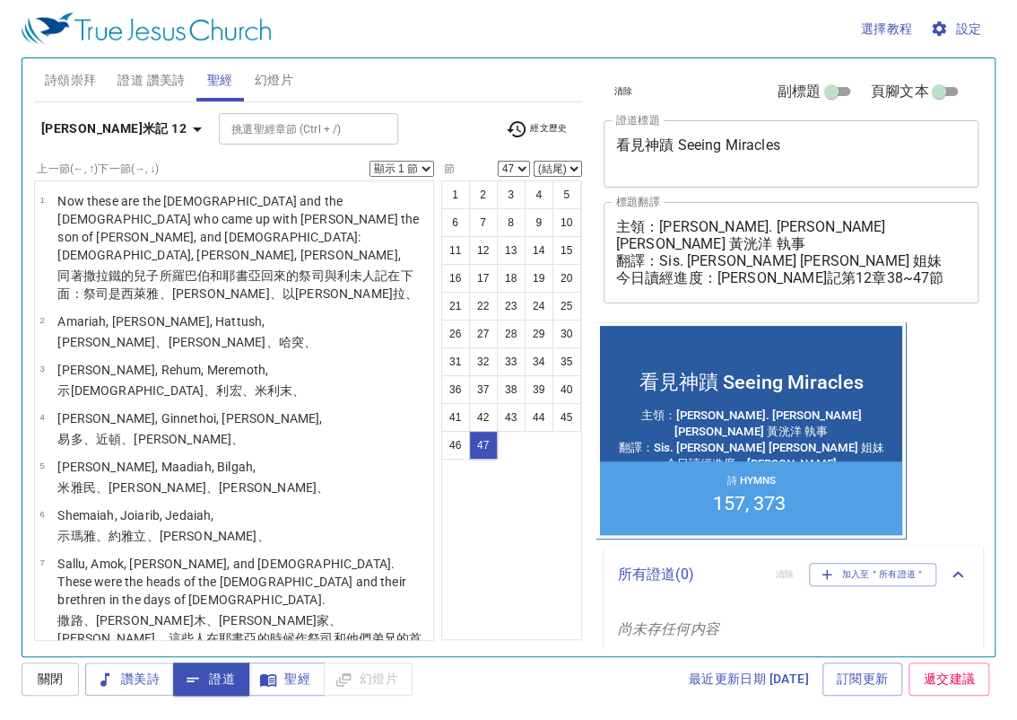
scroll to position [3503, 0]
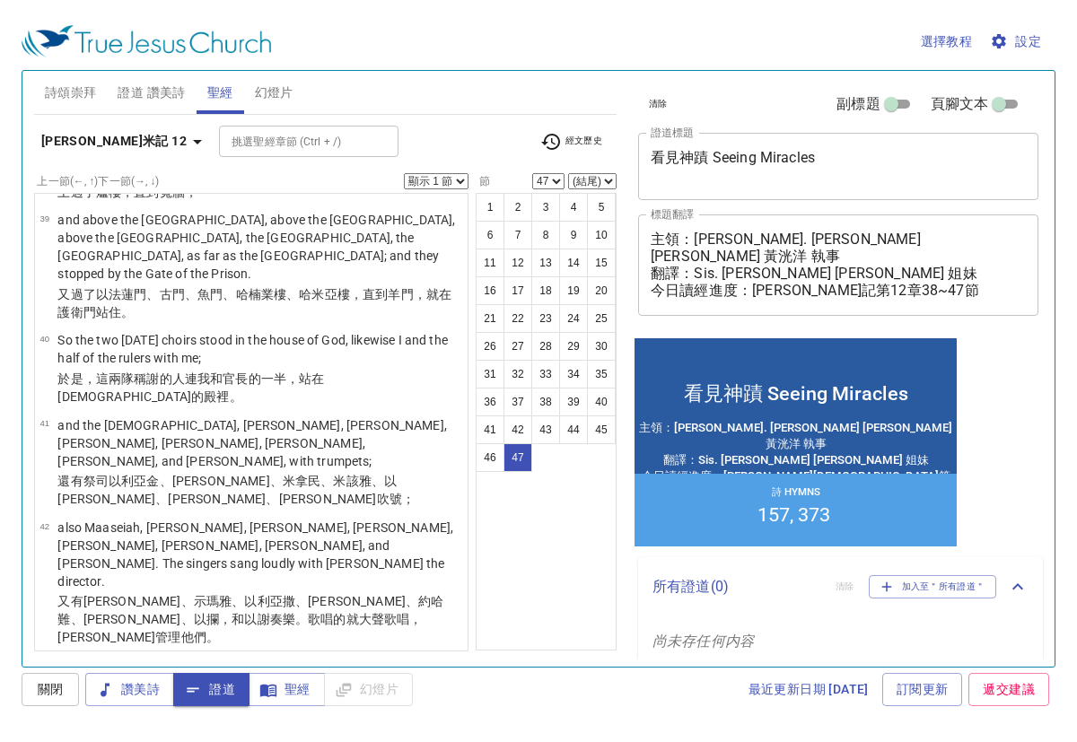
scroll to position [3211, 0]
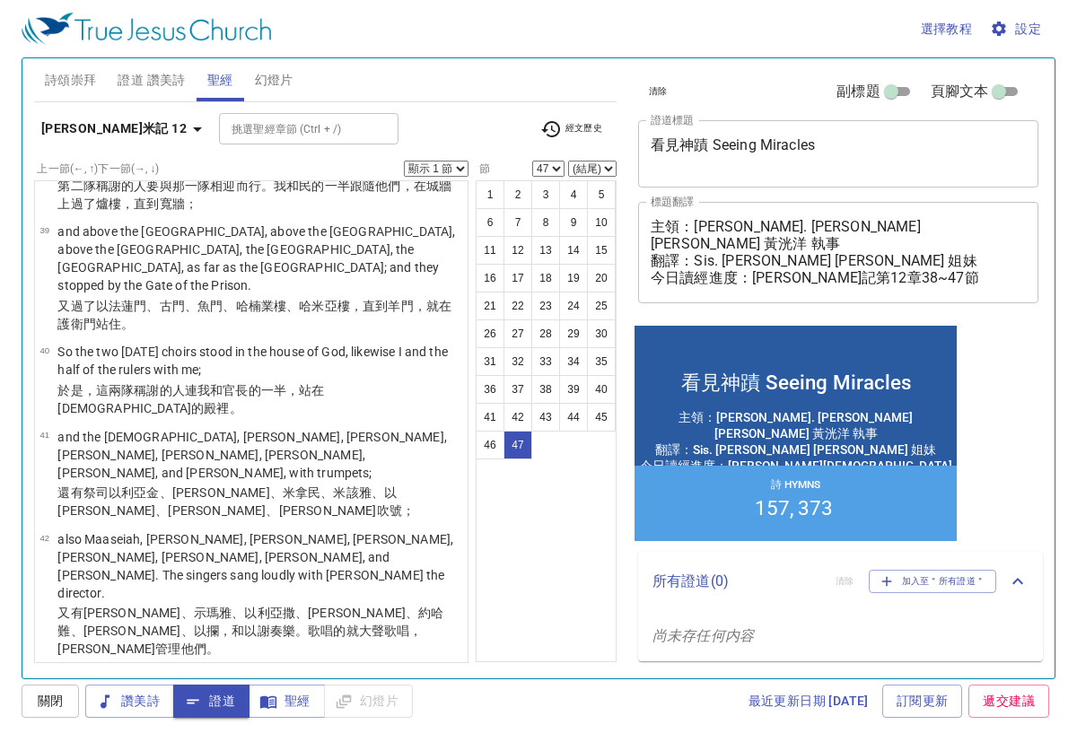
click at [610, 698] on div "最近更新日期 2025/7/2 訂閱更新 遞交建議" at bounding box center [737, 701] width 636 height 33
click at [389, 87] on div "詩頌崇拜 證道 讚美詩 聖經 幻燈片" at bounding box center [325, 79] width 582 height 43
click at [187, 122] on icon "button" at bounding box center [198, 129] width 22 height 22
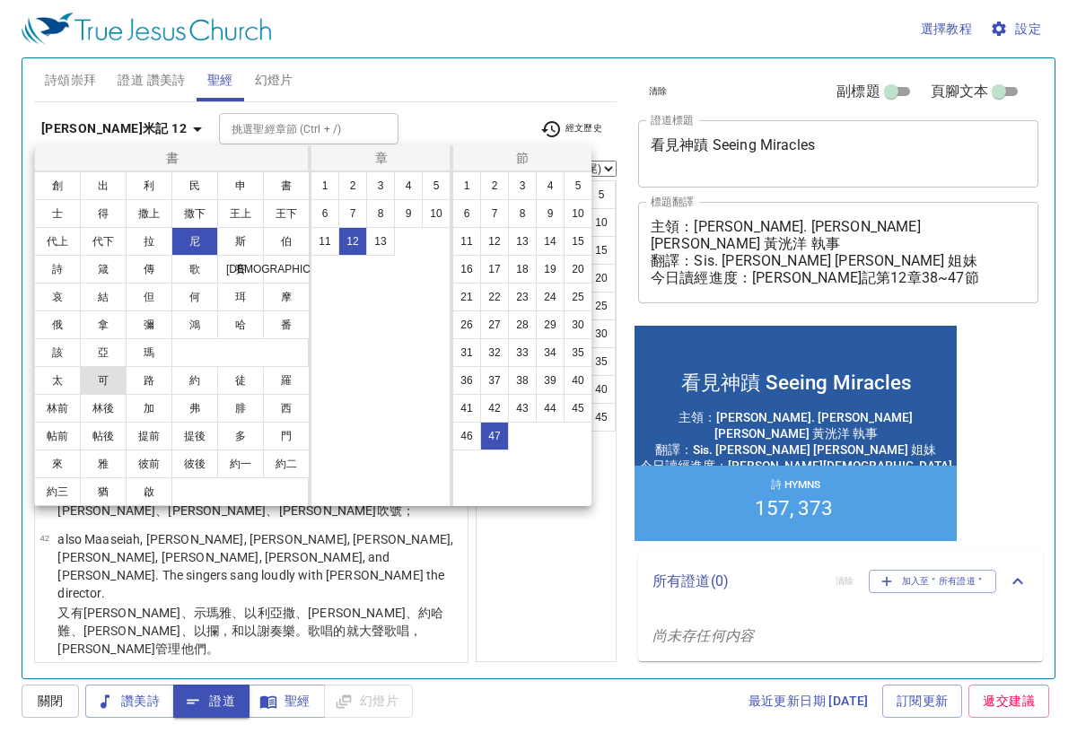
click at [105, 383] on button "可" at bounding box center [103, 380] width 47 height 29
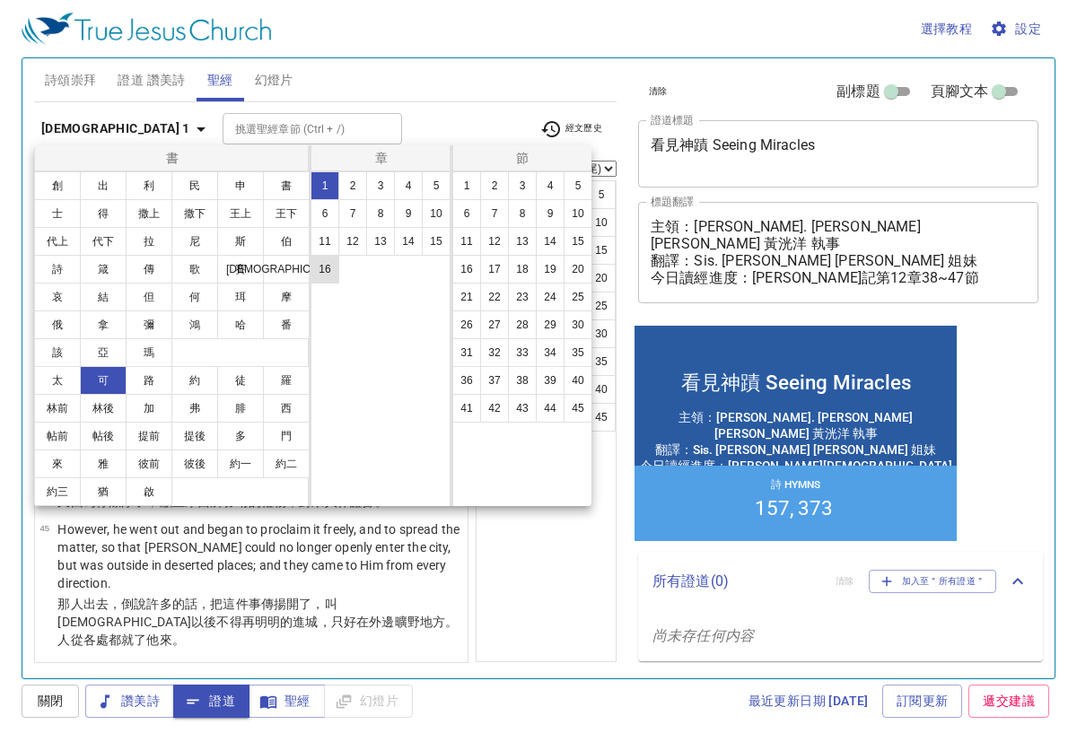
scroll to position [0, 0]
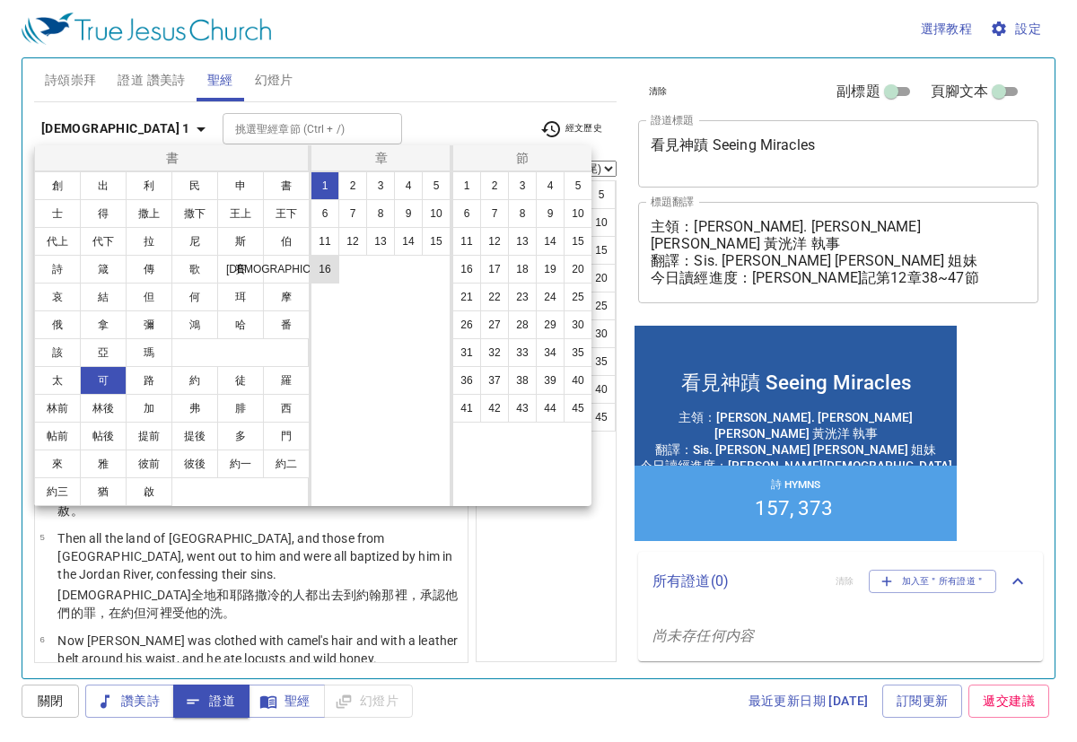
click at [323, 263] on button "16" at bounding box center [324, 269] width 29 height 29
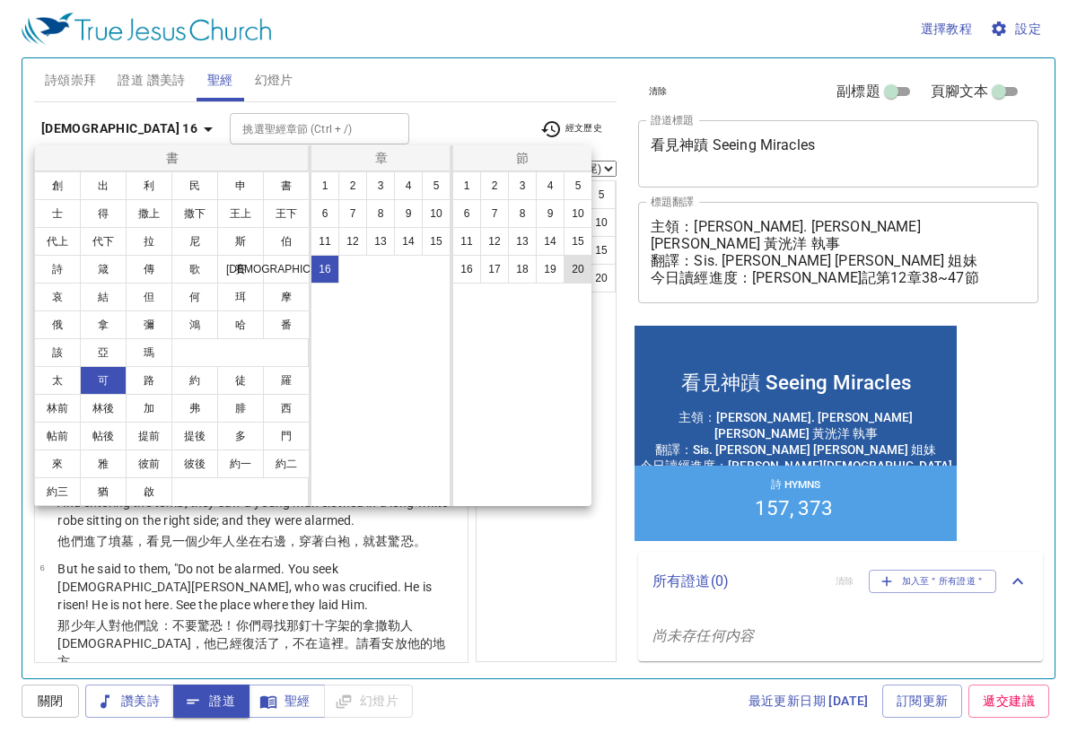
click at [580, 271] on button "20" at bounding box center [577, 269] width 29 height 29
select select "20"
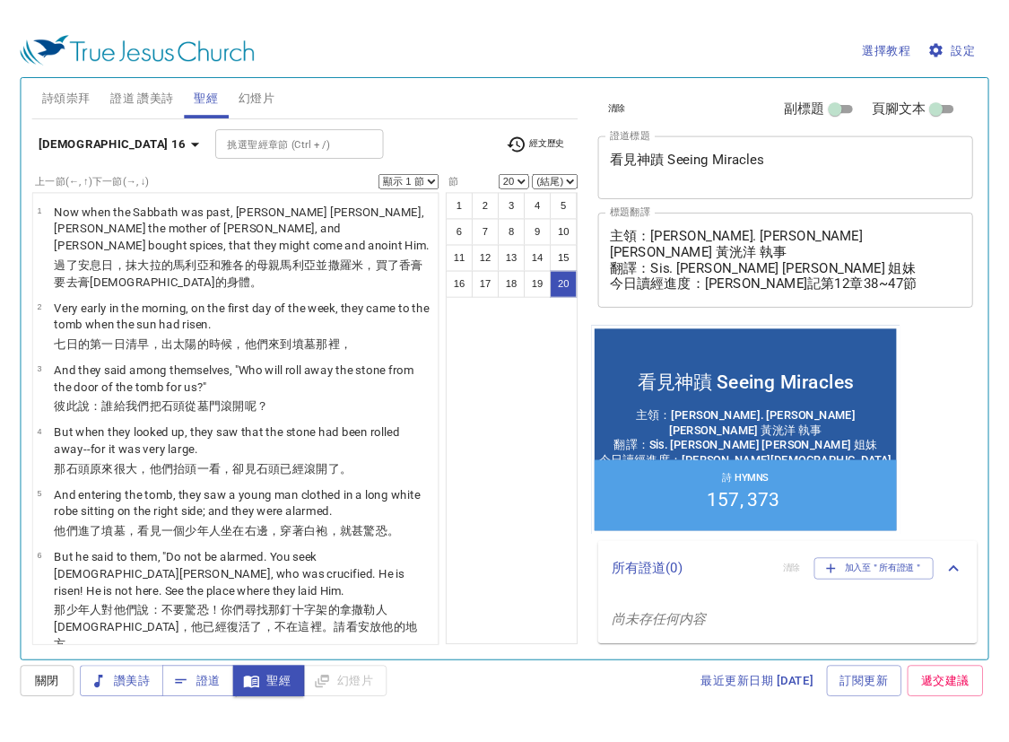
scroll to position [1148, 0]
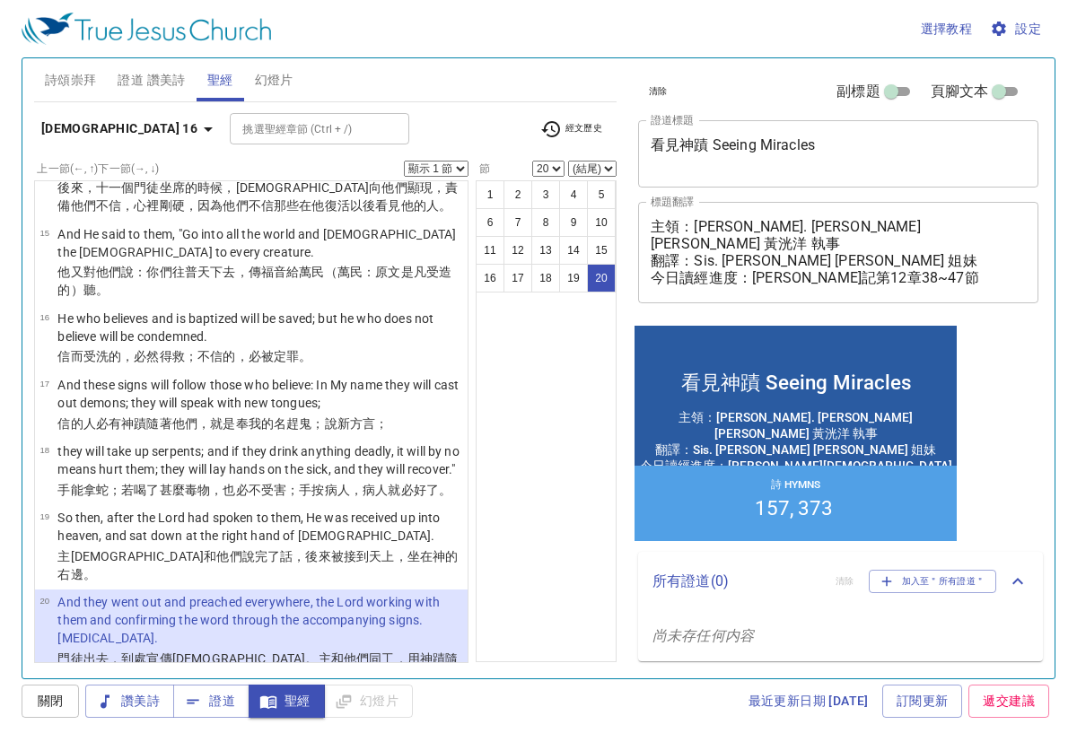
click at [559, 562] on div "1 2 3 4 5 6 7 8 9 10 11 12 13 14 15 16 17 18 19 20" at bounding box center [546, 421] width 141 height 482
click at [555, 633] on div "1 2 3 4 5 6 7 8 9 10 11 12 13 14 15 16 17 18 19 20" at bounding box center [546, 421] width 141 height 482
click at [556, 642] on div "1 2 3 4 5 6 7 8 9 10 11 12 13 14 15 16 17 18 19 20" at bounding box center [546, 421] width 141 height 482
click at [526, 655] on div "1 2 3 4 5 6 7 8 9 10 11 12 13 14 15 16 17 18 19 20" at bounding box center [546, 421] width 141 height 482
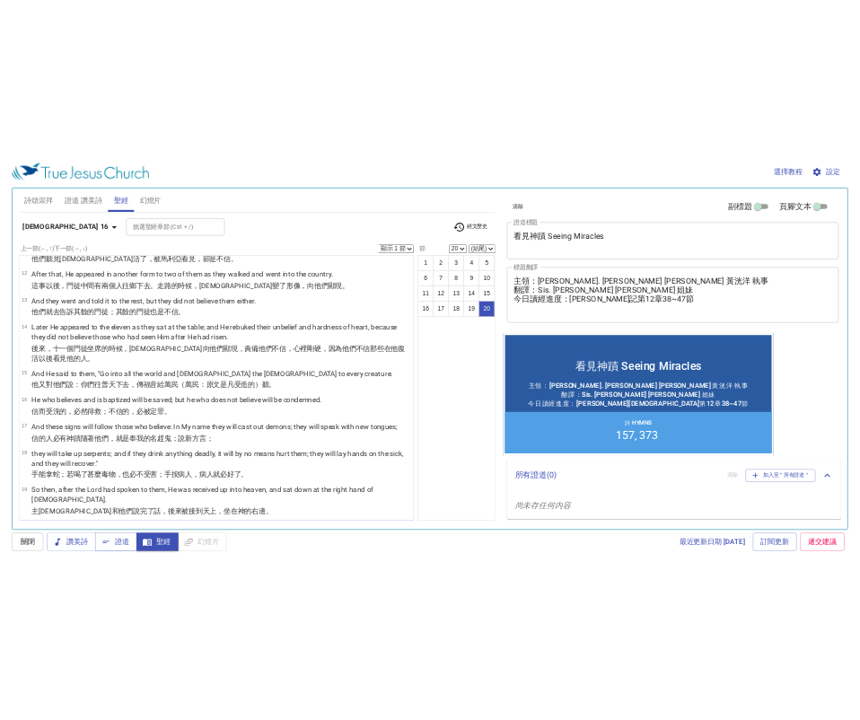
scroll to position [1256, 0]
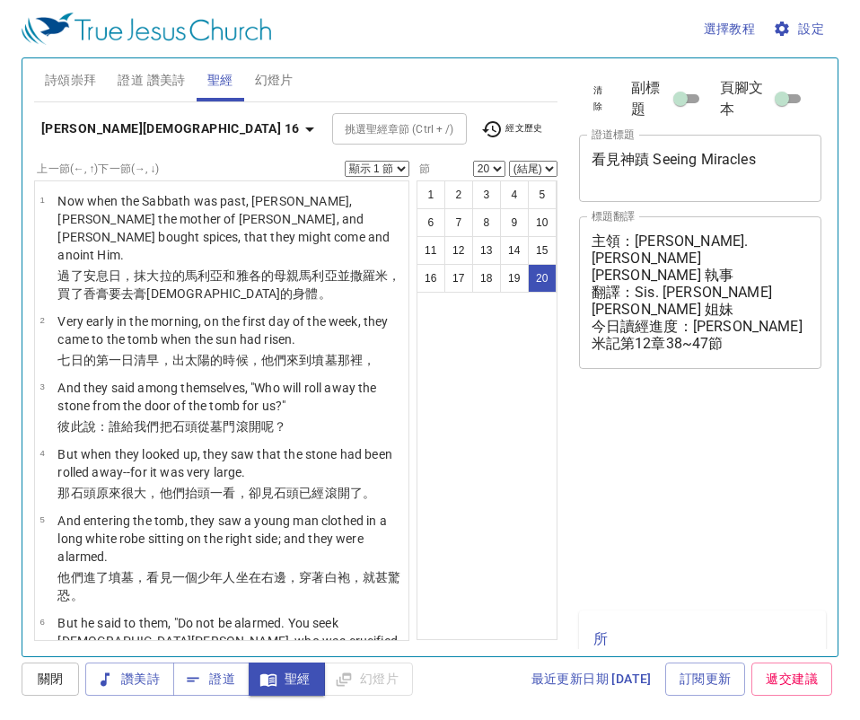
select select "20"
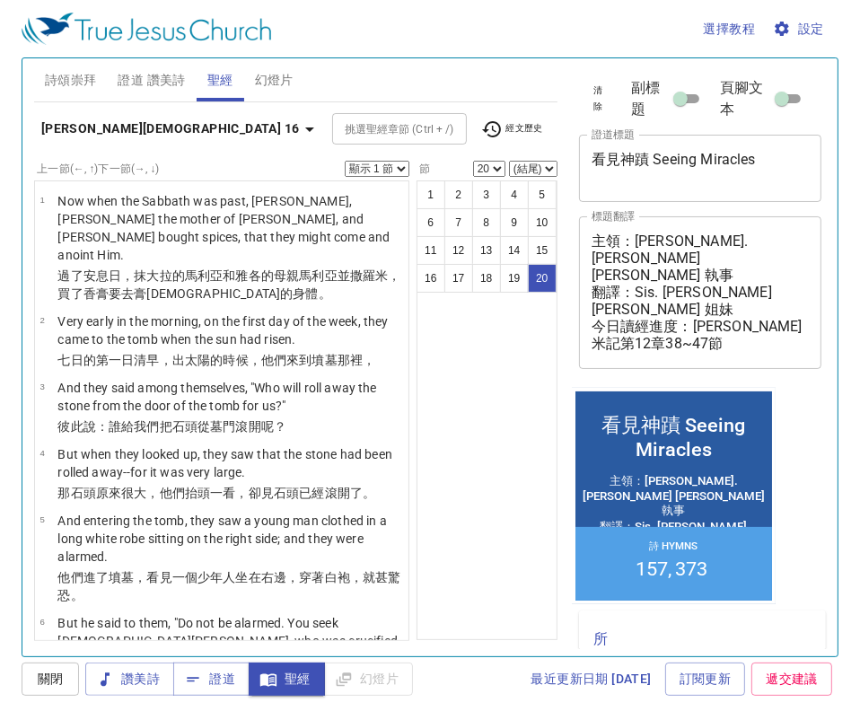
scroll to position [1256, 0]
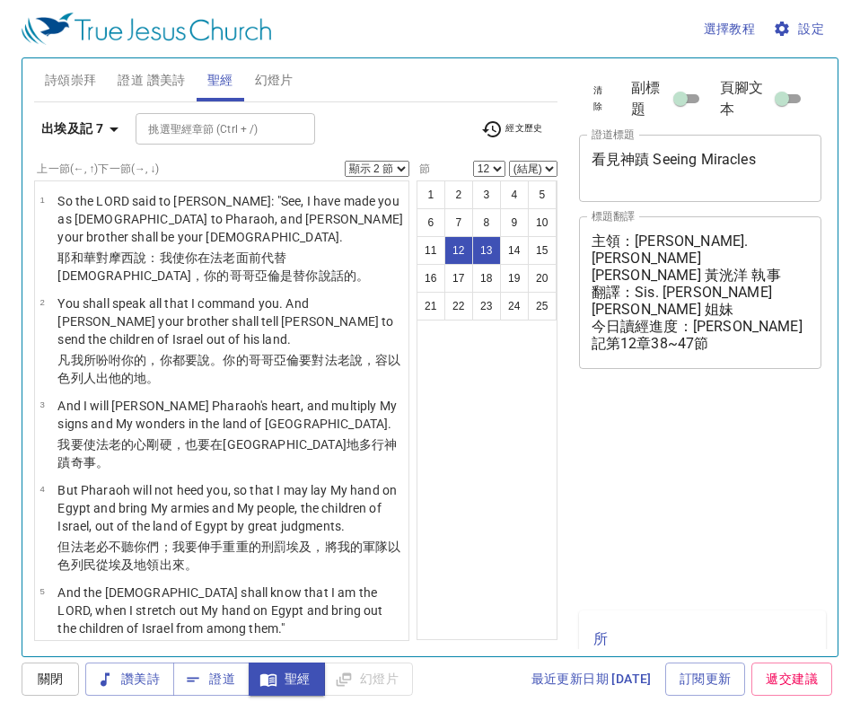
select select "2"
select select "12"
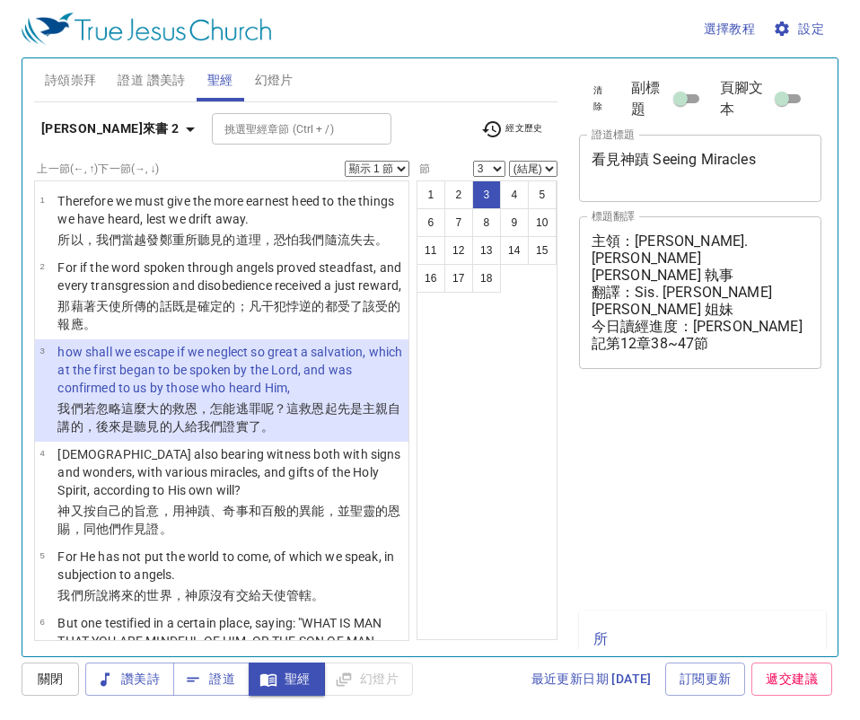
select select "3"
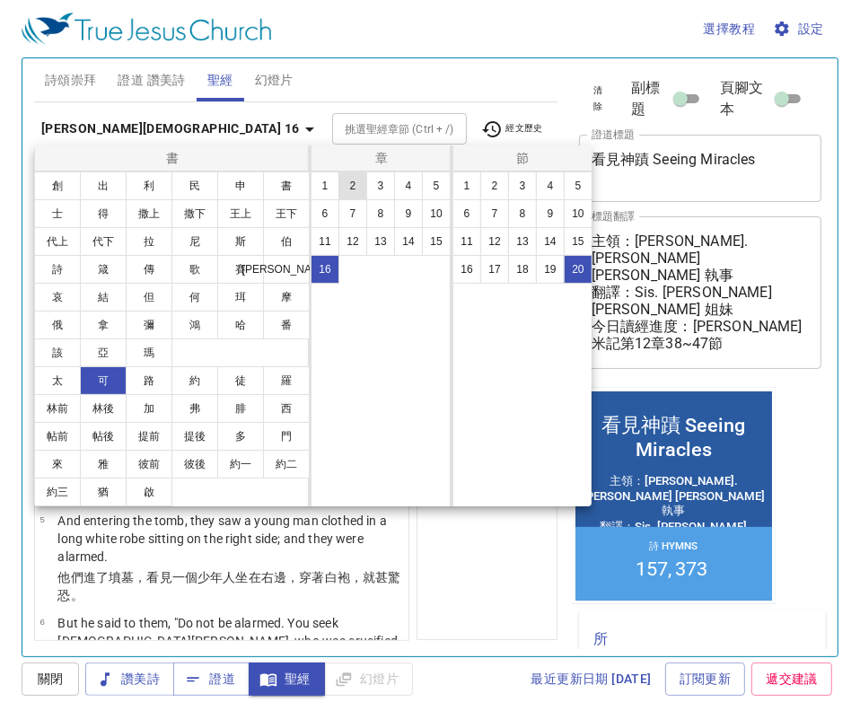
click at [63, 467] on button "來" at bounding box center [57, 464] width 47 height 29
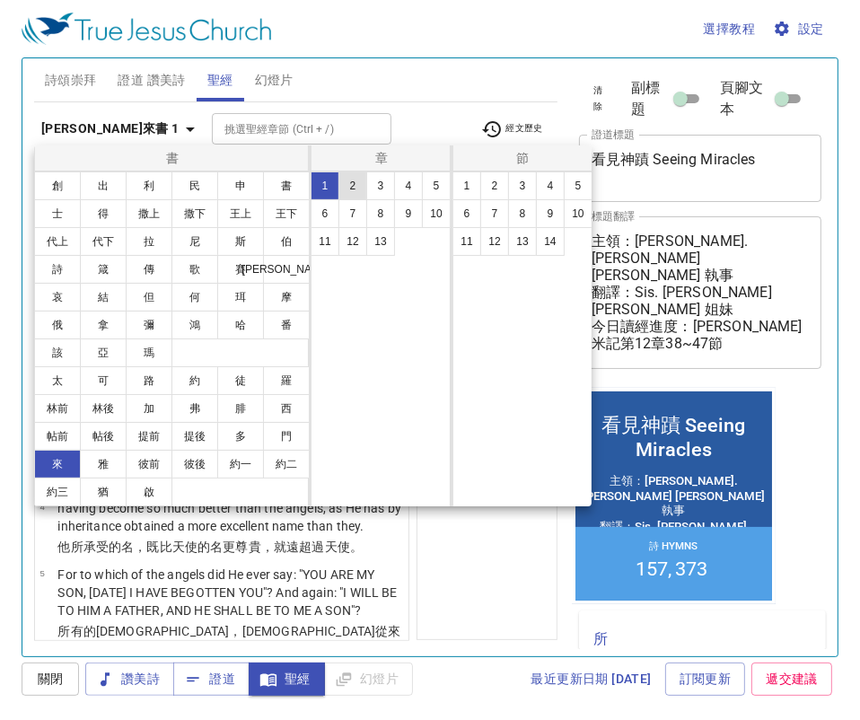
select select "1"
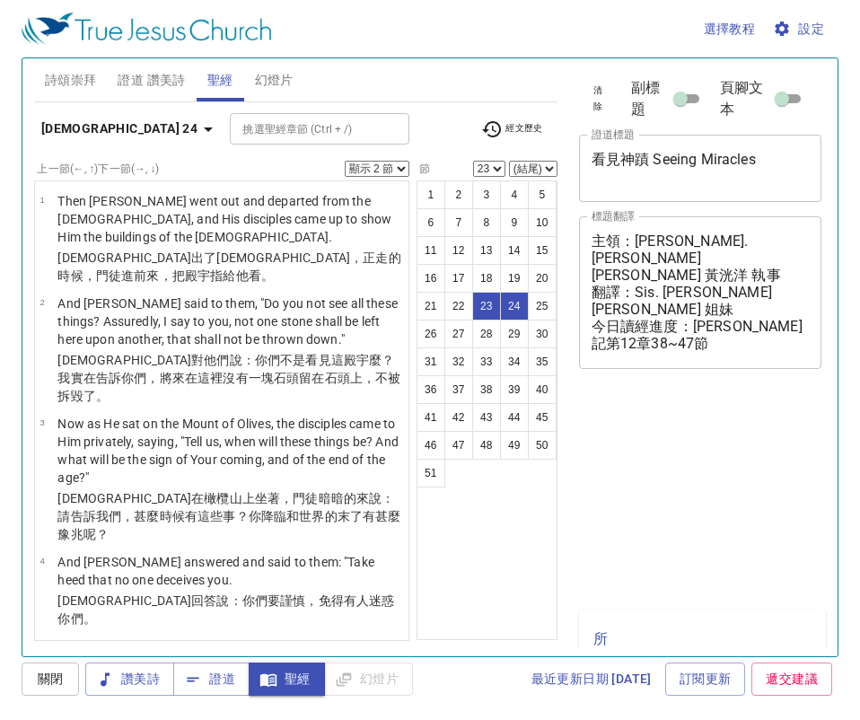
select select "2"
select select "23"
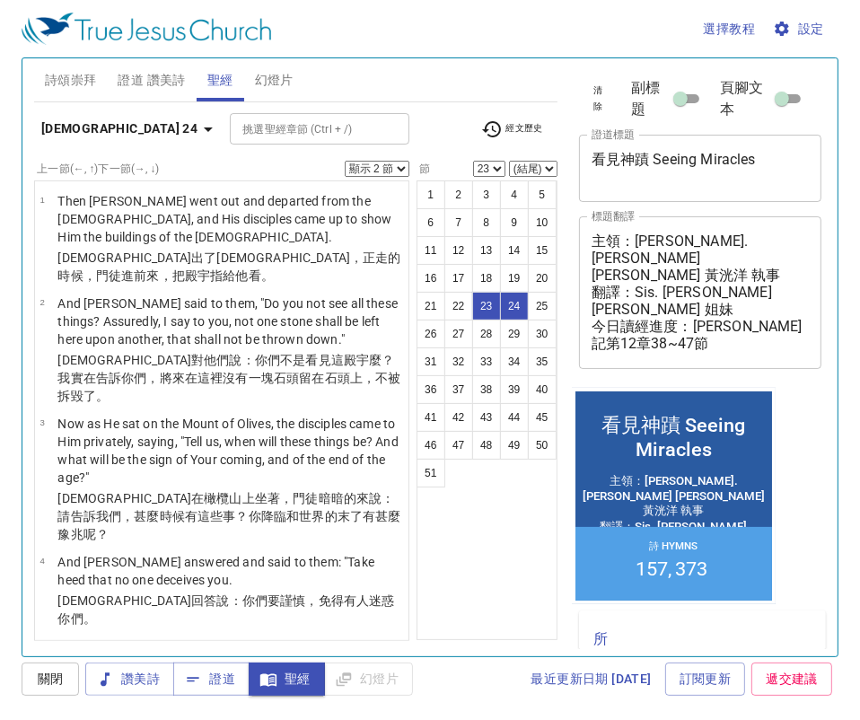
click at [197, 125] on icon "button" at bounding box center [208, 129] width 22 height 22
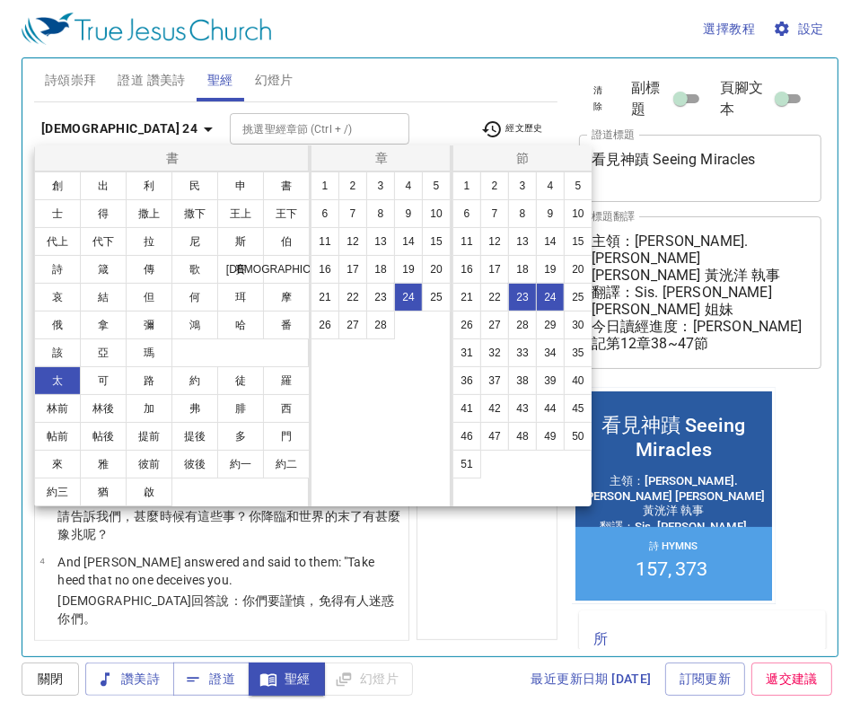
scroll to position [1586, 0]
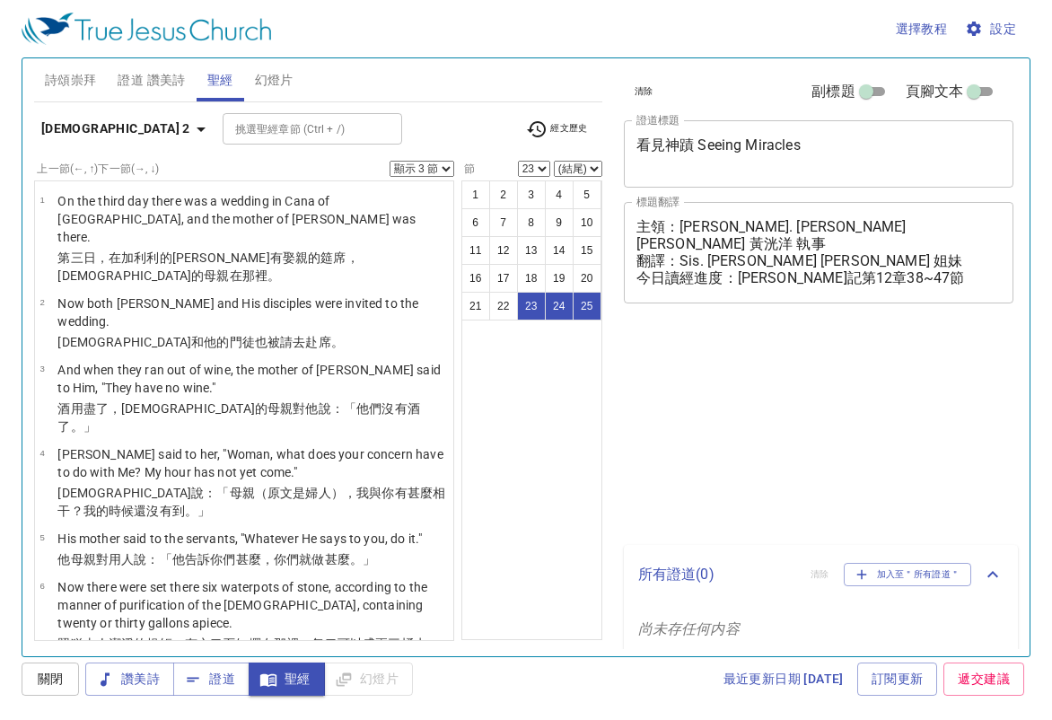
select select "3"
select select "23"
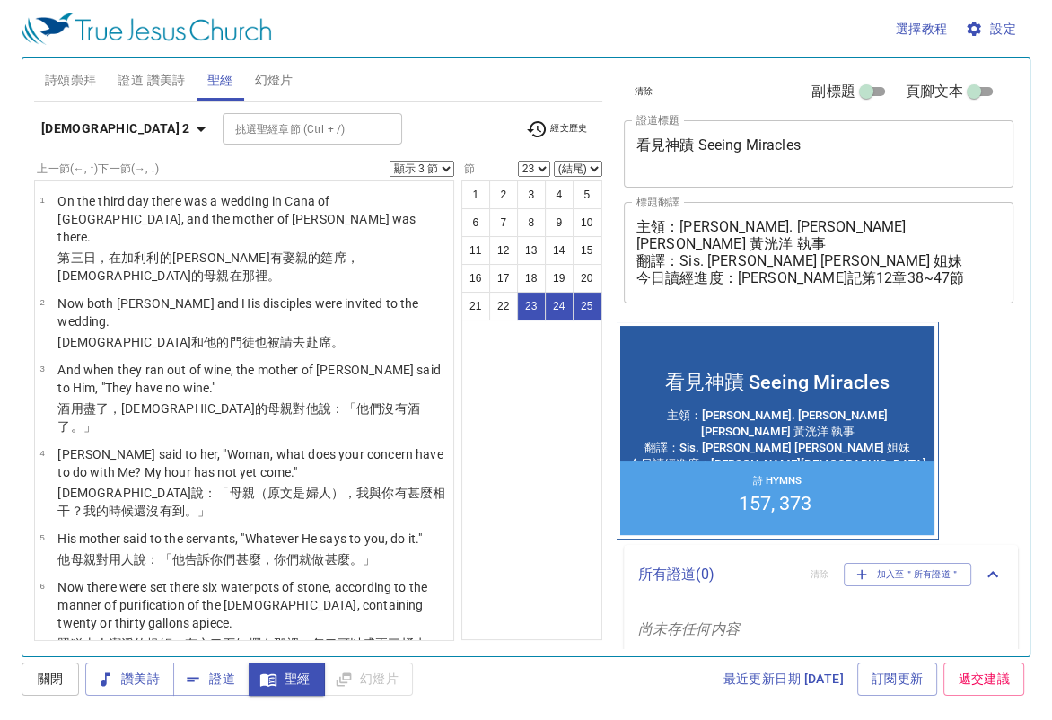
scroll to position [1467, 0]
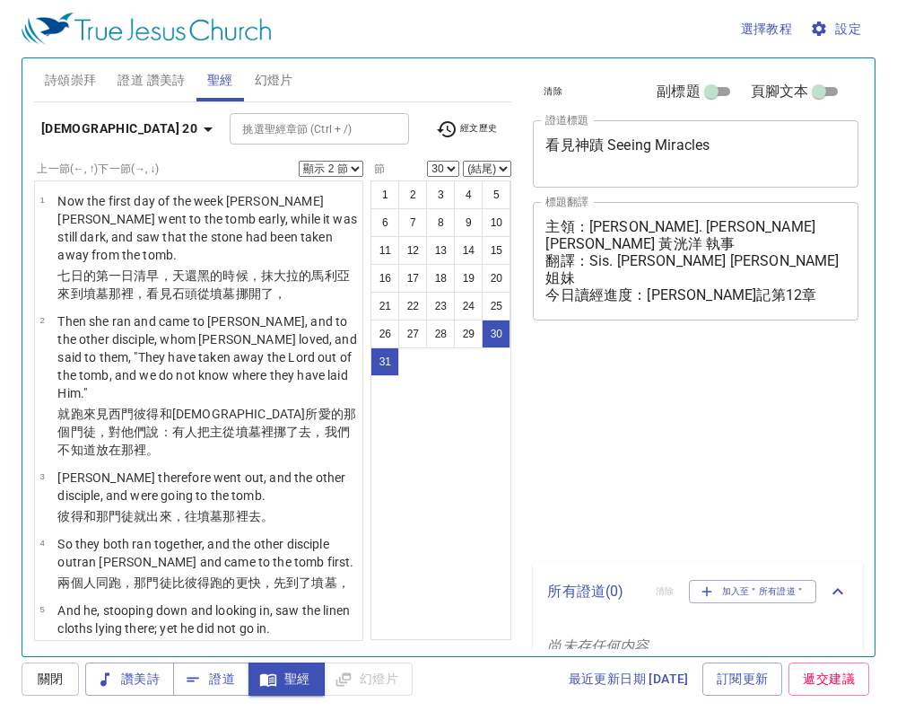
select select "2"
select select "30"
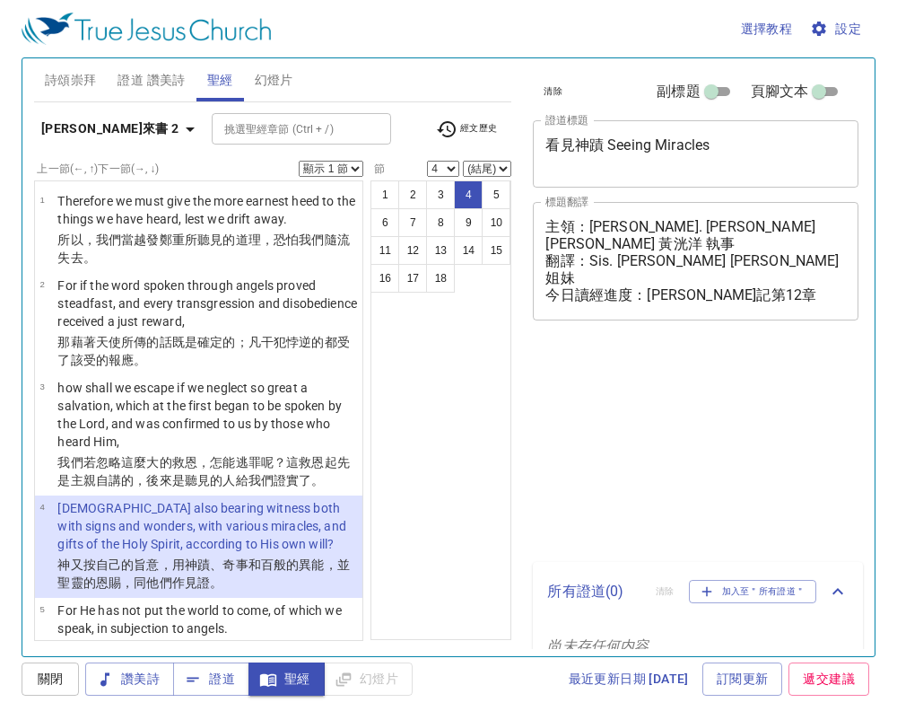
select select "4"
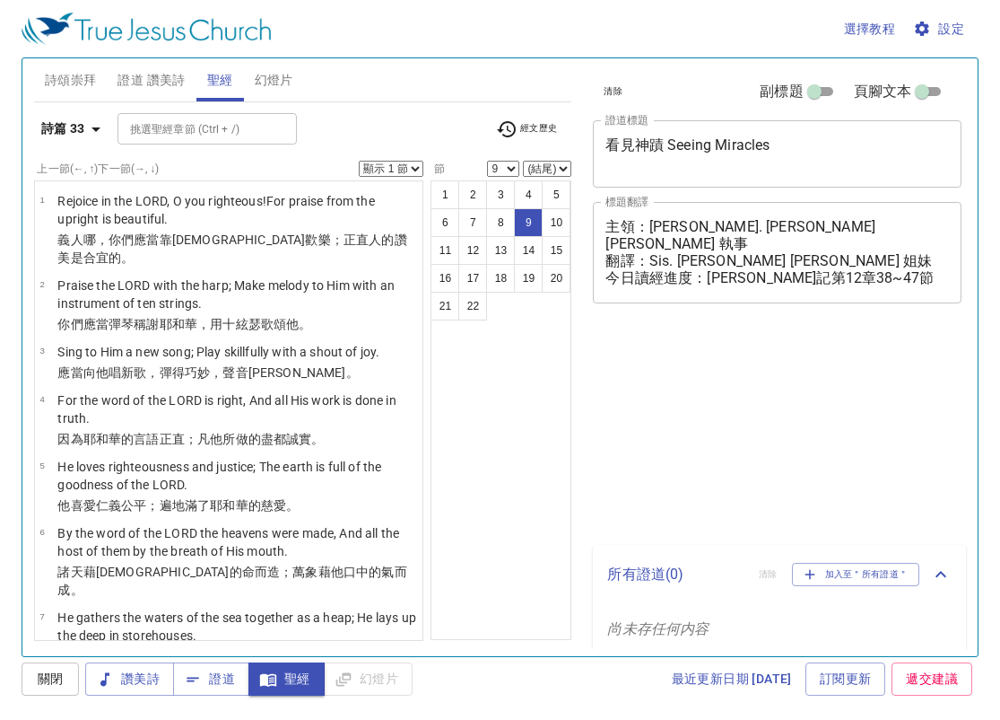
select select "9"
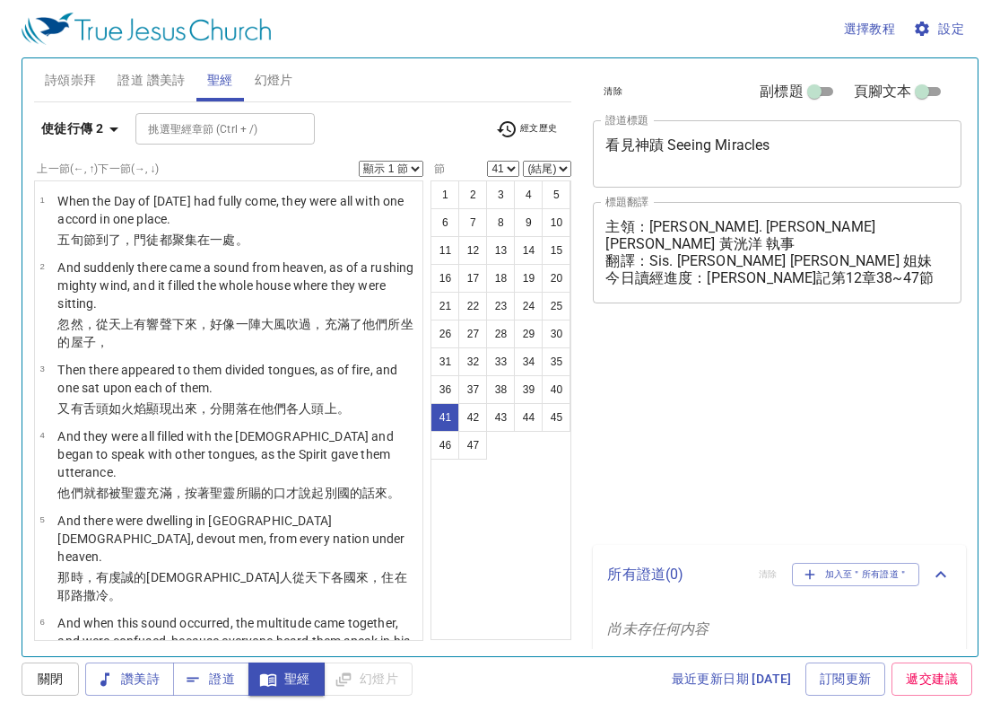
select select "41"
